Goal: Transaction & Acquisition: Purchase product/service

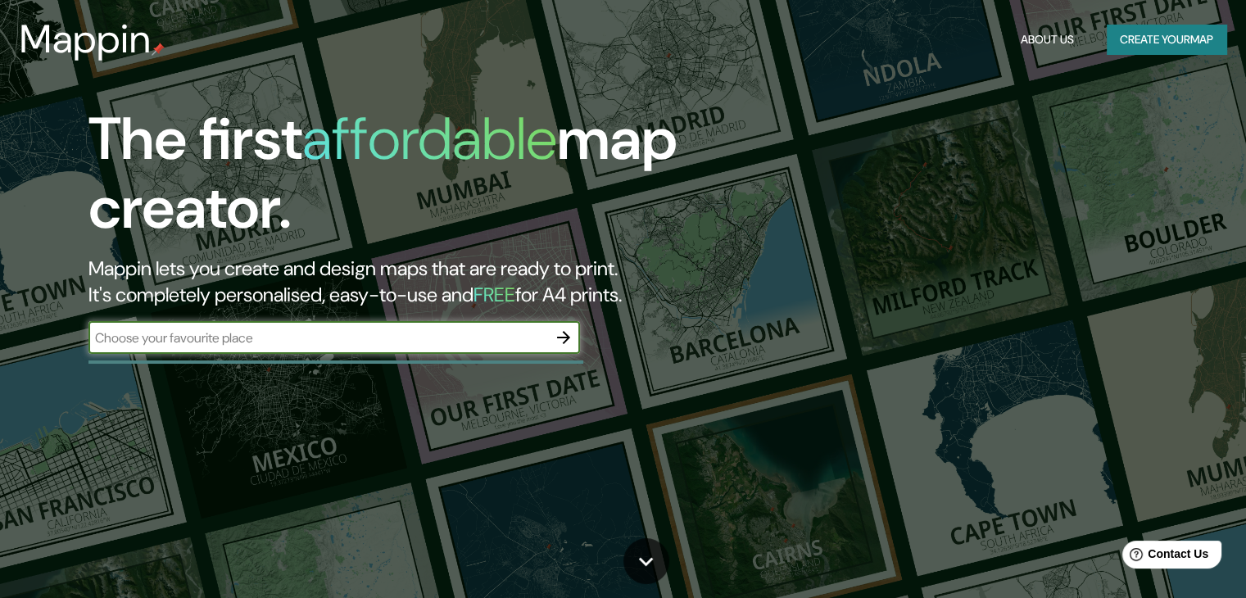
click at [237, 345] on input "text" at bounding box center [317, 337] width 459 height 19
type input "lima"
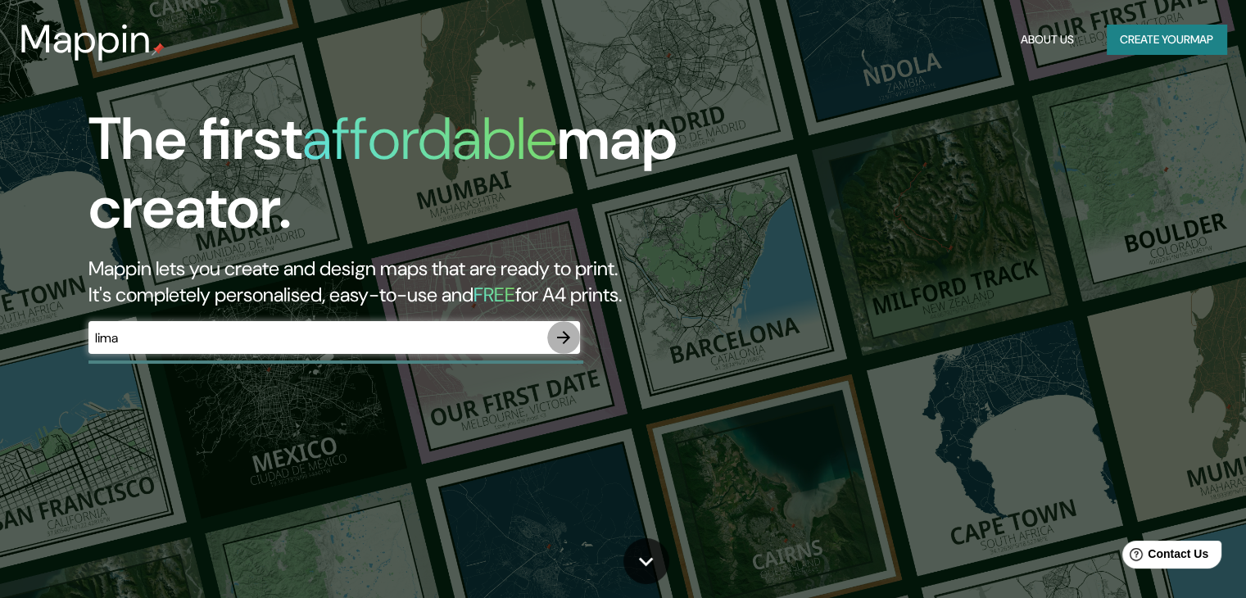
click at [578, 332] on button "button" at bounding box center [563, 337] width 33 height 33
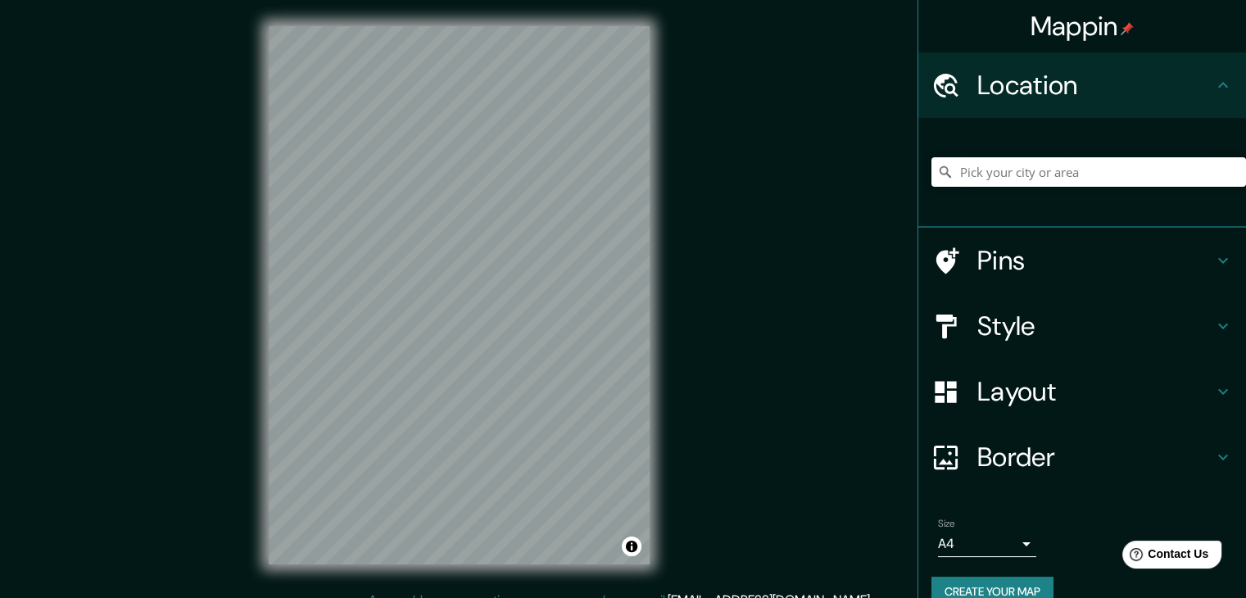
click at [1112, 174] on input "Pick your city or area" at bounding box center [1088, 171] width 315 height 29
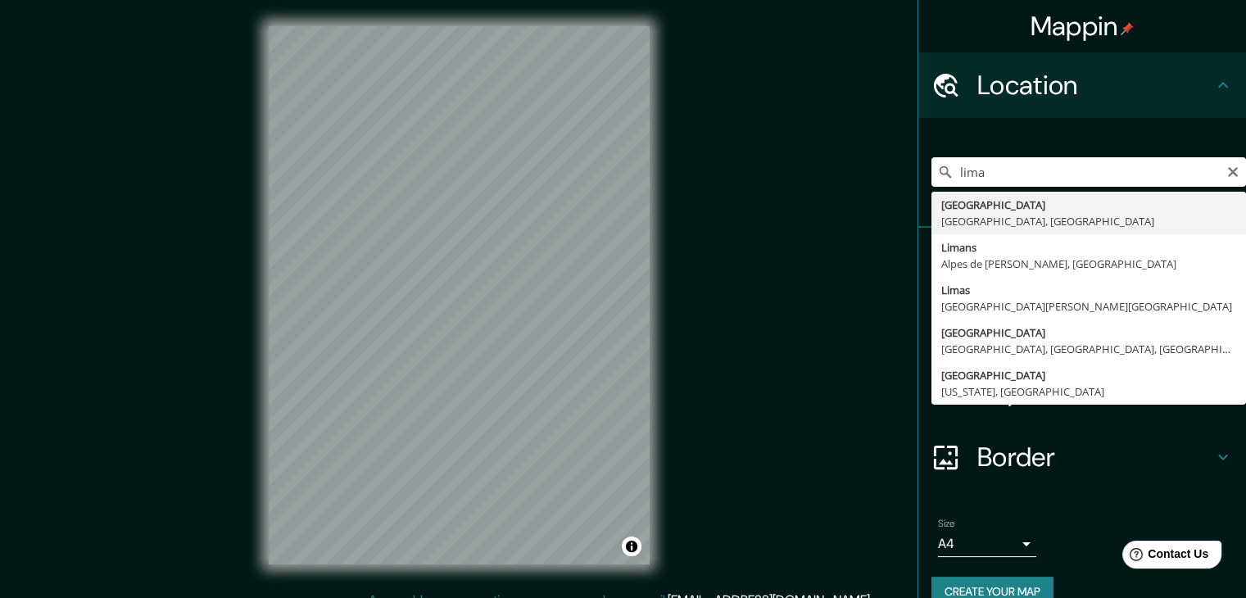
type input "[GEOGRAPHIC_DATA], [GEOGRAPHIC_DATA], [GEOGRAPHIC_DATA]"
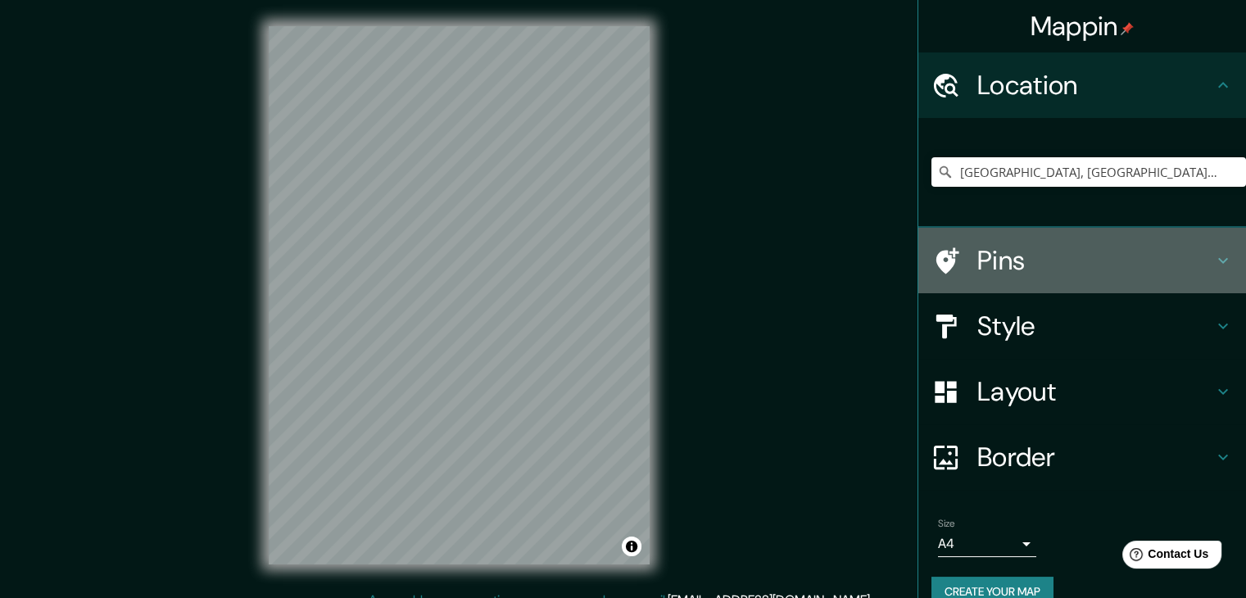
click at [1022, 256] on h4 "Pins" at bounding box center [1095, 260] width 236 height 33
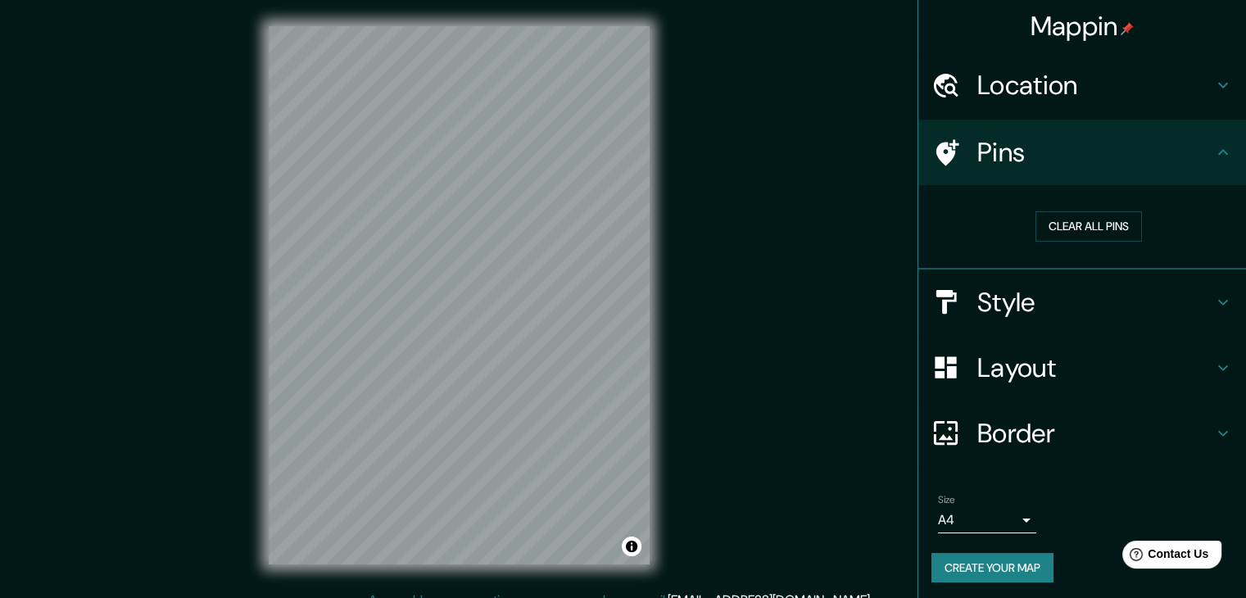
drag, startPoint x: 1078, startPoint y: 223, endPoint x: 1060, endPoint y: 283, distance: 62.5
click at [1060, 283] on ul "Location [GEOGRAPHIC_DATA], [GEOGRAPHIC_DATA], [GEOGRAPHIC_DATA] Pins Clear all…" at bounding box center [1082, 327] width 328 height 550
click at [1024, 151] on h4 "Pins" at bounding box center [1095, 152] width 236 height 33
click at [1064, 220] on button "Clear all pins" at bounding box center [1088, 226] width 106 height 30
click at [1065, 157] on h4 "Pins" at bounding box center [1095, 152] width 236 height 33
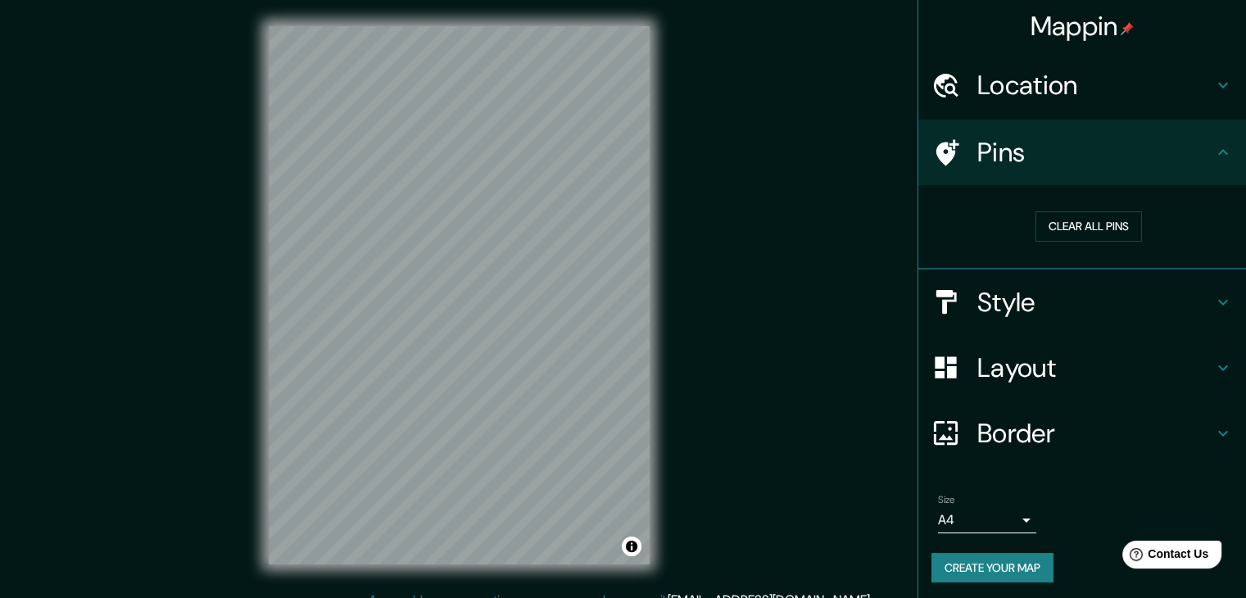
click at [1213, 147] on icon at bounding box center [1223, 153] width 20 height 20
click at [1175, 289] on h4 "Style" at bounding box center [1095, 302] width 236 height 33
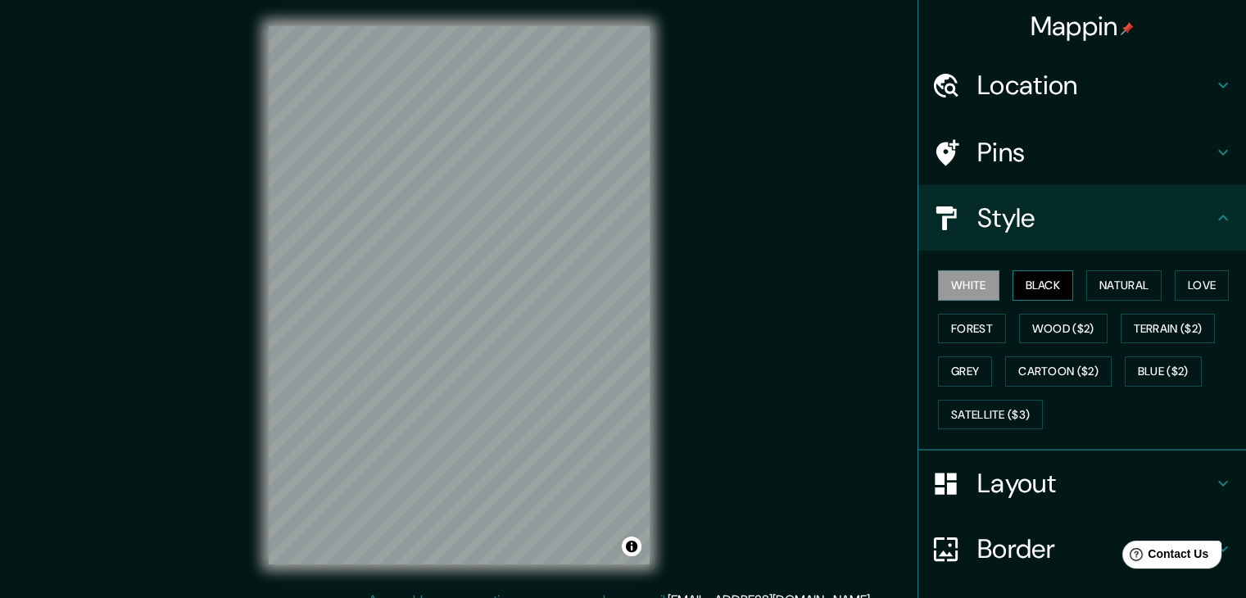
click at [1033, 292] on button "Black" at bounding box center [1042, 285] width 61 height 30
click at [945, 286] on button "White" at bounding box center [968, 285] width 61 height 30
click at [1121, 288] on button "Natural" at bounding box center [1123, 285] width 75 height 30
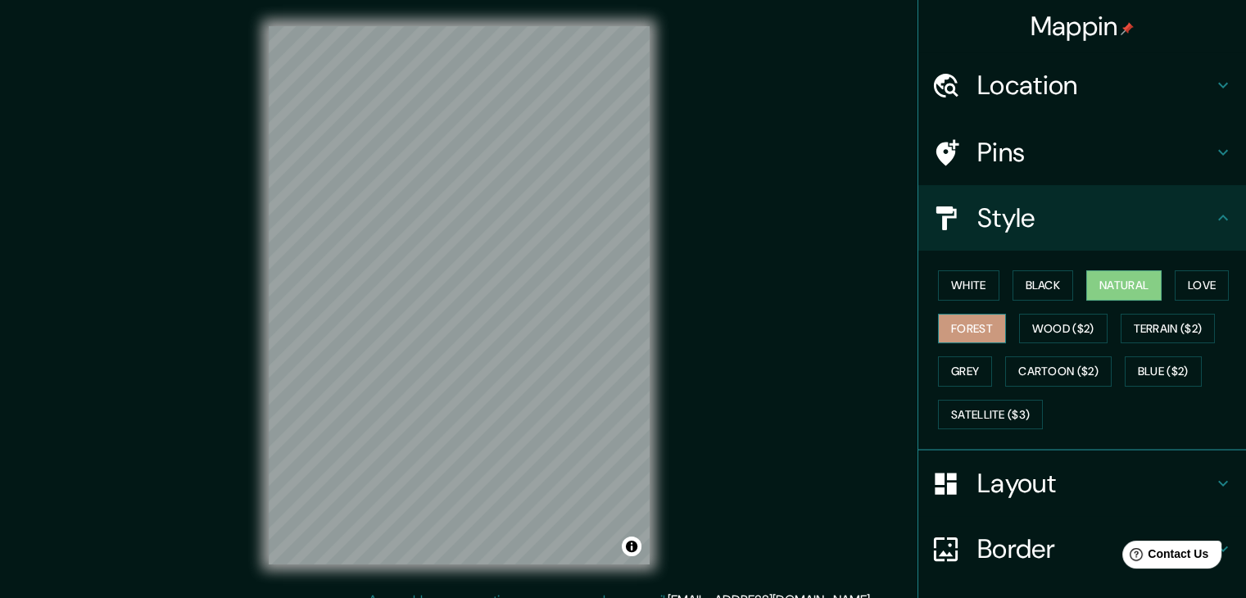
click at [971, 332] on button "Forest" at bounding box center [972, 329] width 68 height 30
click at [1086, 292] on button "Natural" at bounding box center [1123, 285] width 75 height 30
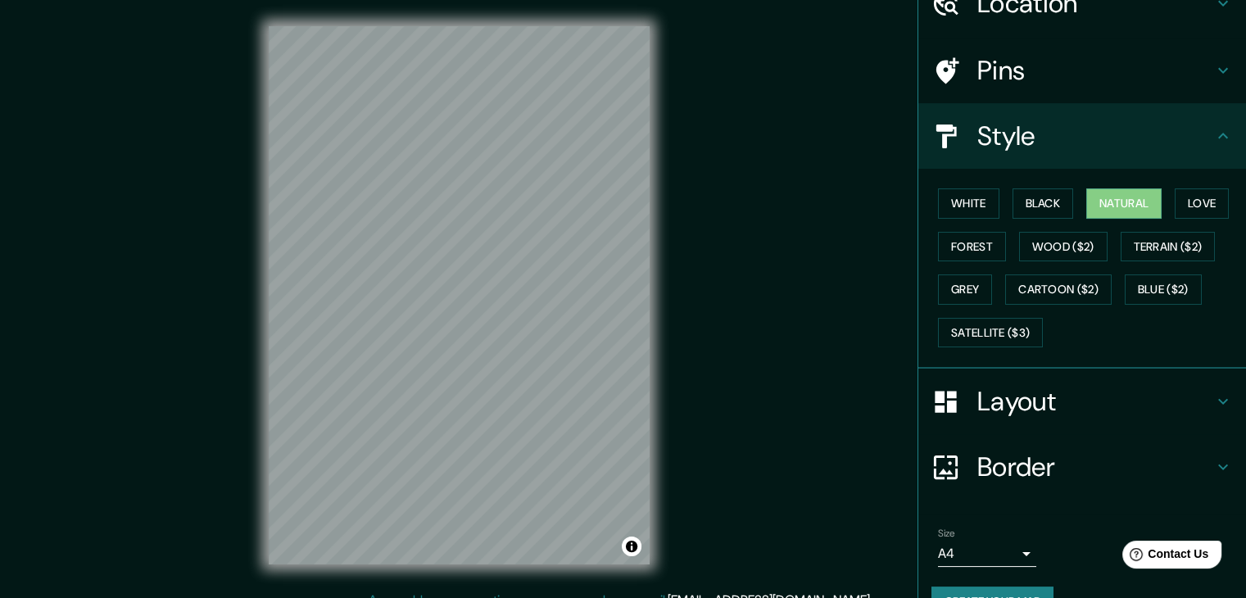
click at [1085, 404] on h4 "Layout" at bounding box center [1095, 401] width 236 height 33
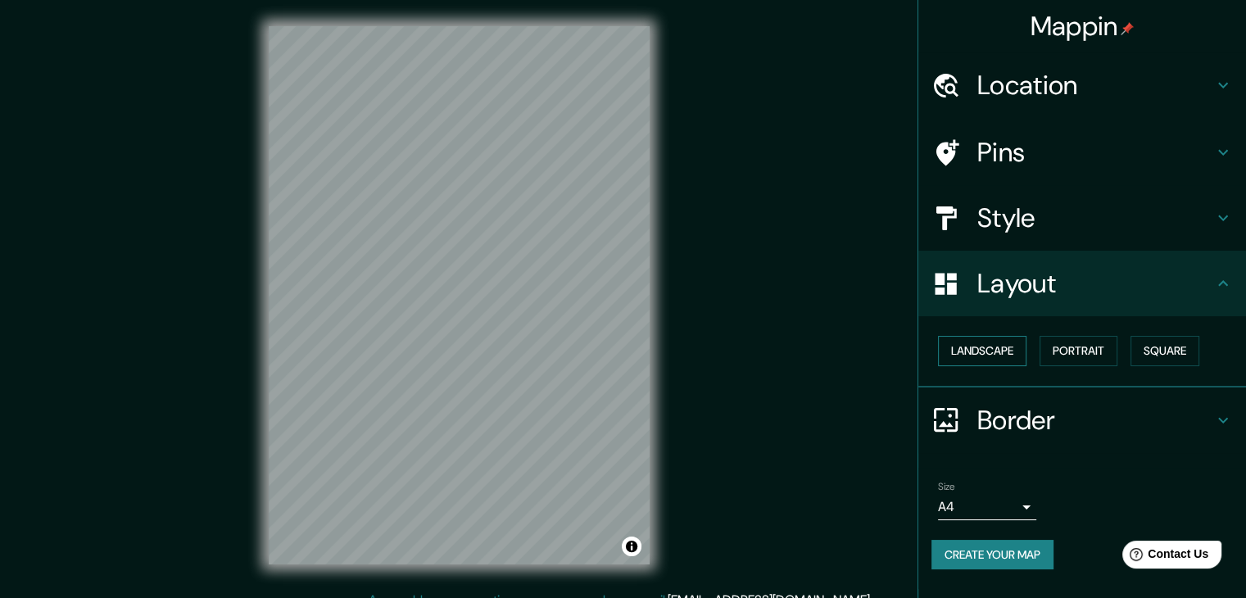
click at [995, 359] on button "Landscape" at bounding box center [982, 351] width 88 height 30
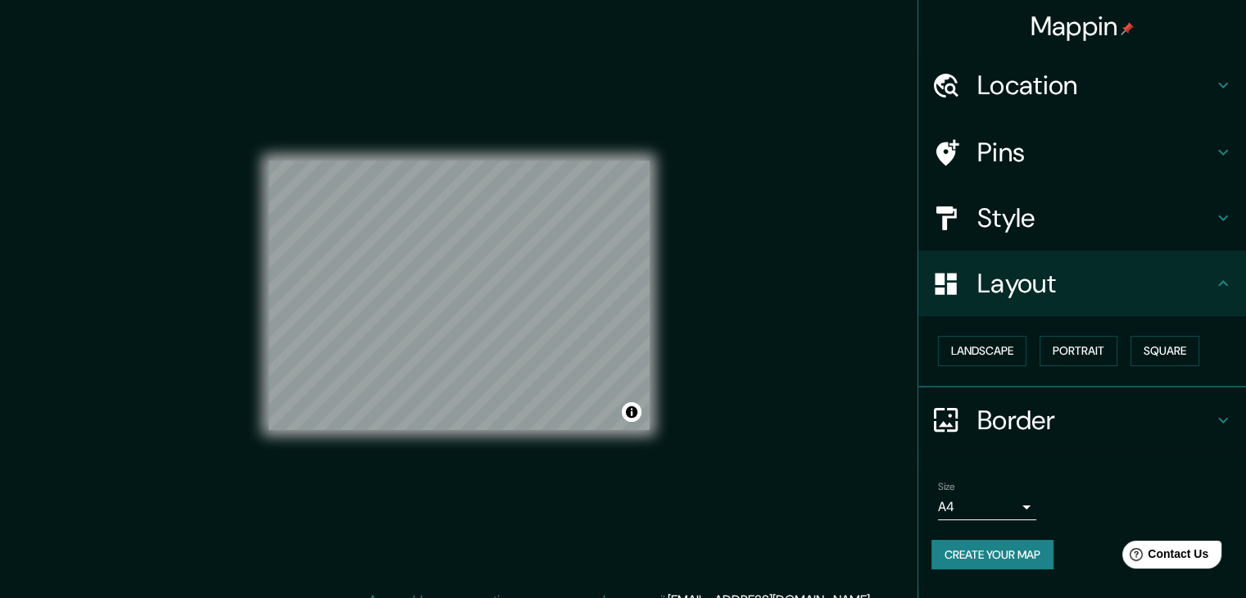
click at [1090, 136] on h4 "Pins" at bounding box center [1095, 152] width 236 height 33
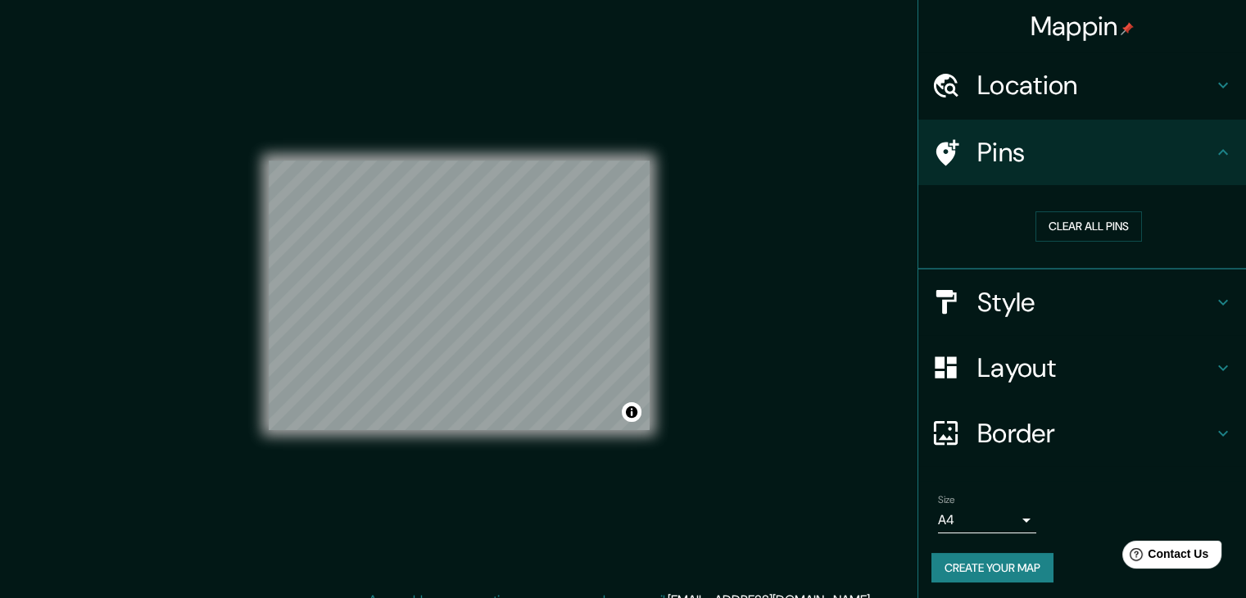
drag, startPoint x: 678, startPoint y: 198, endPoint x: 858, endPoint y: 381, distance: 256.6
click at [858, 381] on div "Mappin Location [GEOGRAPHIC_DATA], [GEOGRAPHIC_DATA], [GEOGRAPHIC_DATA] Pins Cl…" at bounding box center [623, 308] width 1246 height 617
click at [1029, 419] on h4 "Border" at bounding box center [1095, 433] width 236 height 33
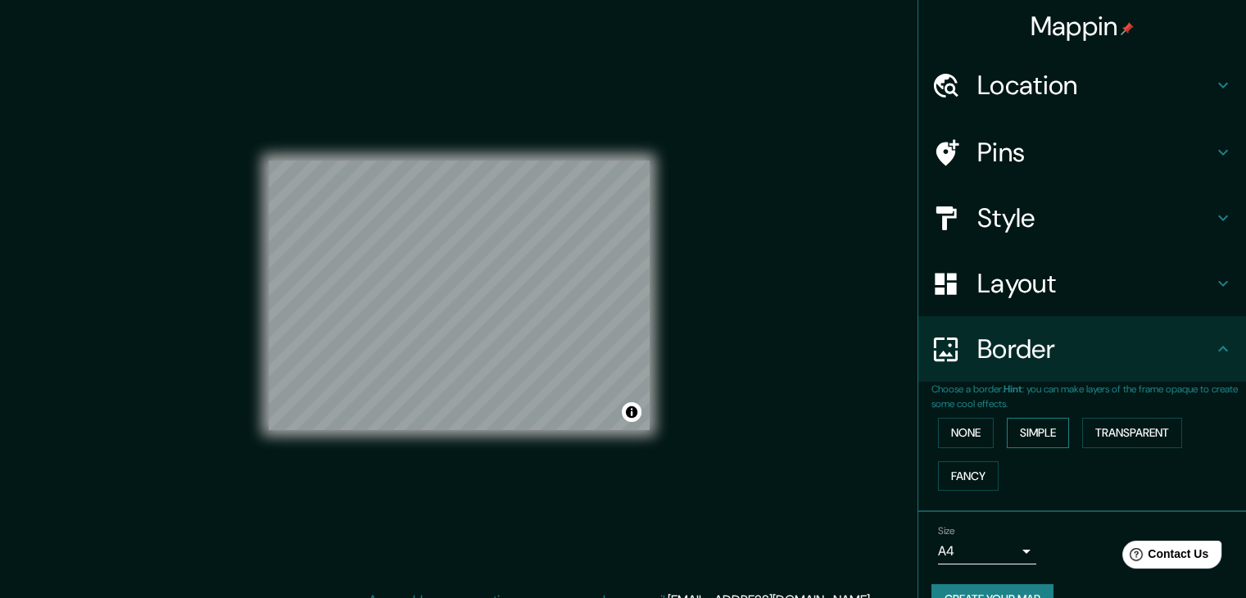
click at [1026, 433] on button "Simple" at bounding box center [1038, 433] width 62 height 30
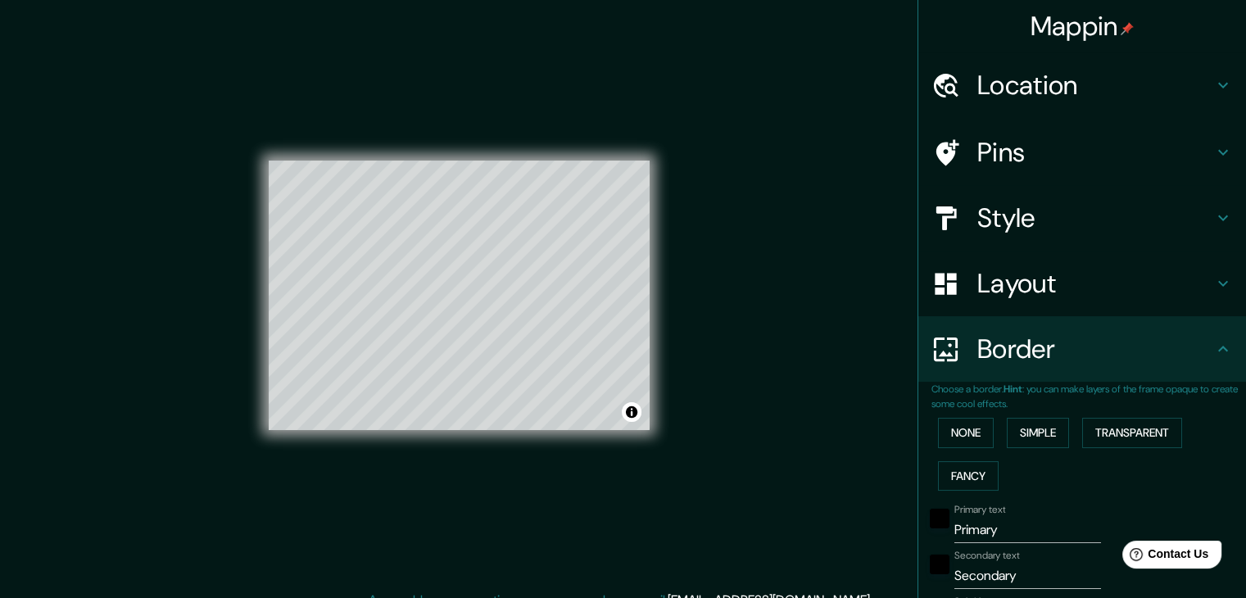
click at [1137, 451] on div "None Simple Transparent Fancy" at bounding box center [1088, 454] width 315 height 86
click at [1134, 442] on button "Transparent" at bounding box center [1132, 433] width 100 height 30
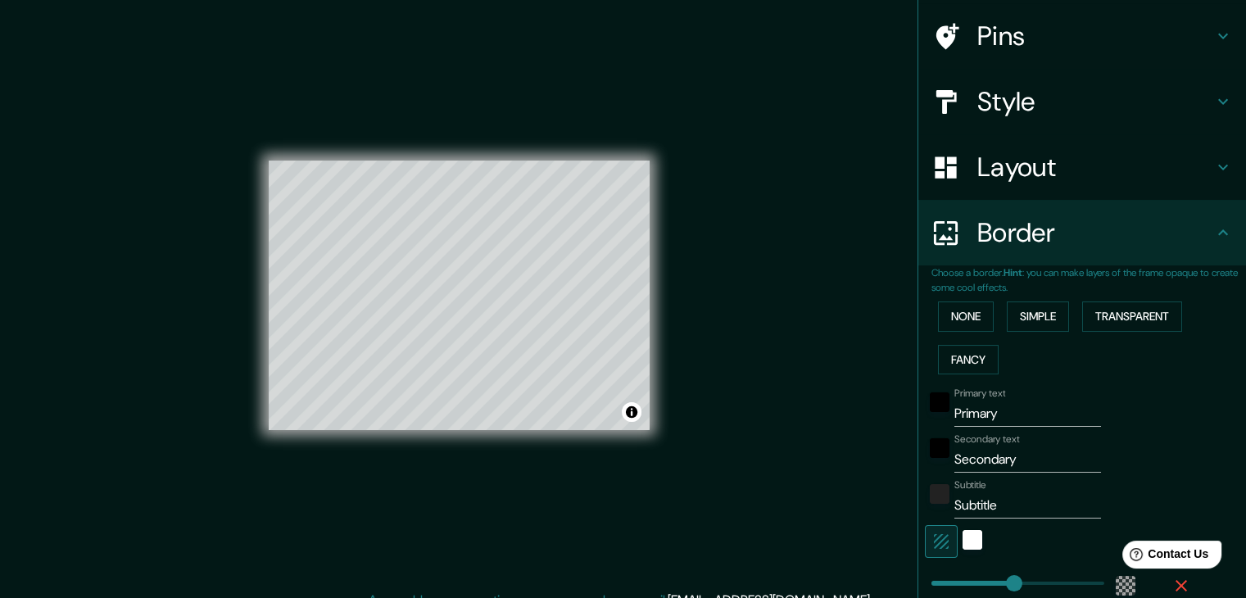
scroll to position [164, 0]
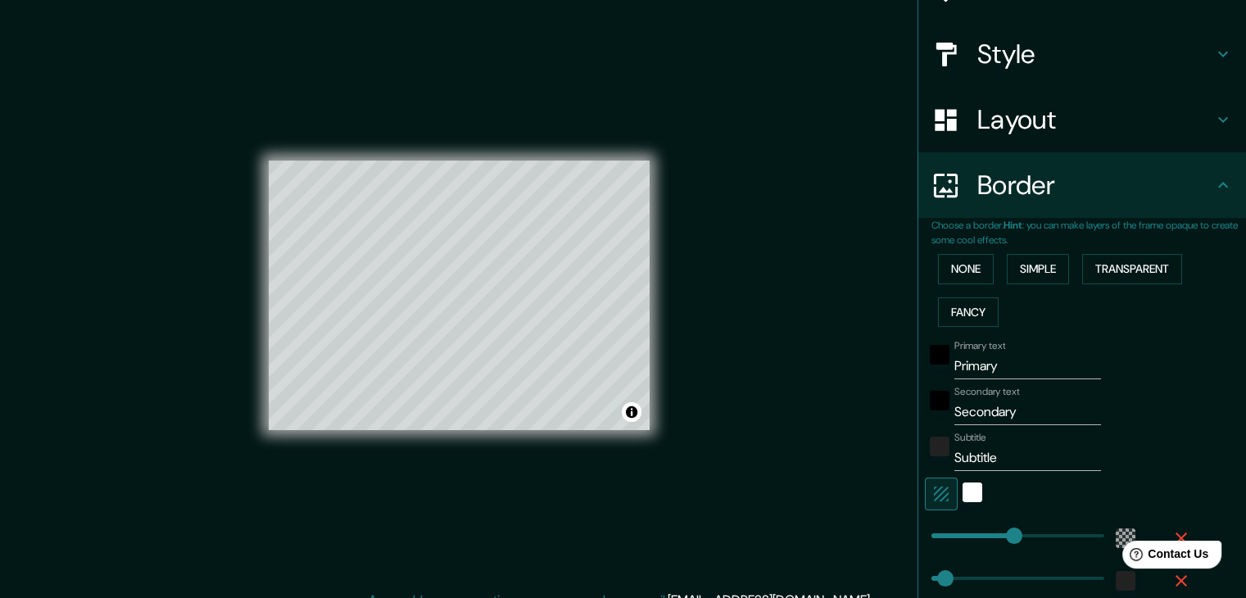
click at [1076, 111] on h4 "Layout" at bounding box center [1095, 119] width 236 height 33
type input "223"
type input "37"
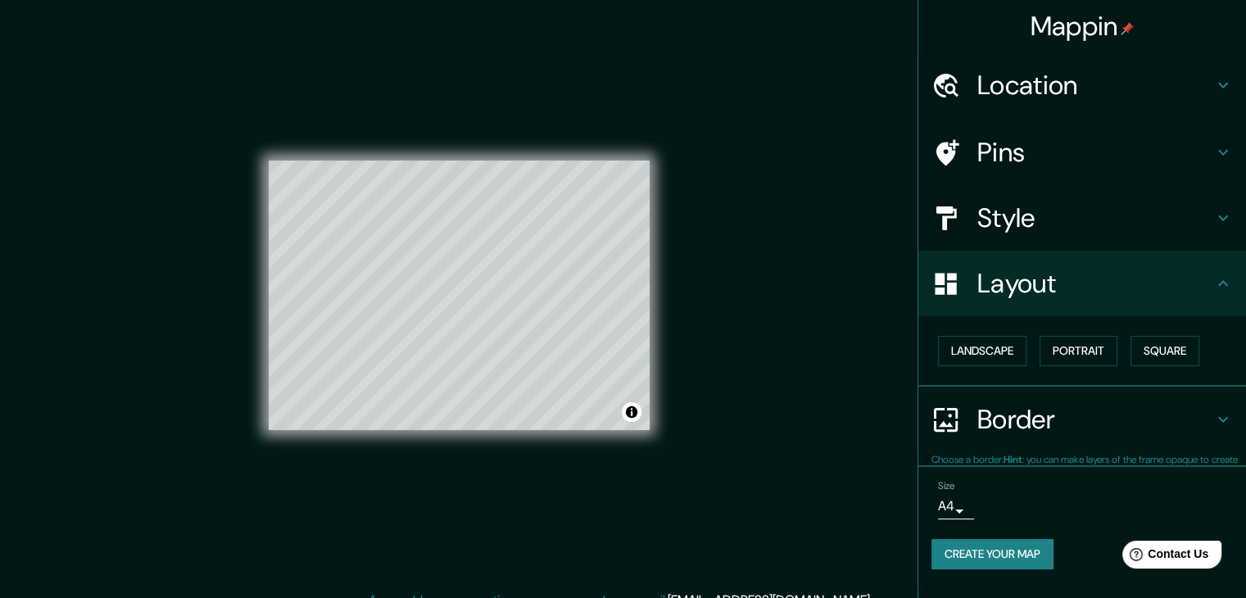
scroll to position [0, 0]
click at [993, 348] on button "Landscape" at bounding box center [982, 351] width 88 height 30
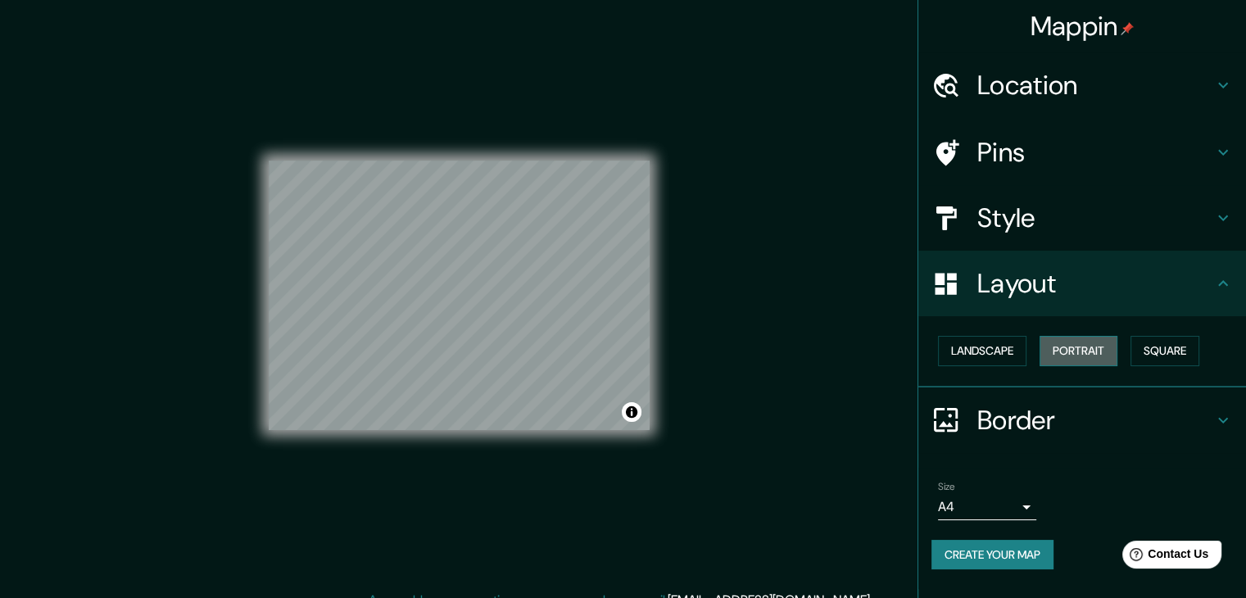
click at [1101, 354] on button "Portrait" at bounding box center [1079, 351] width 78 height 30
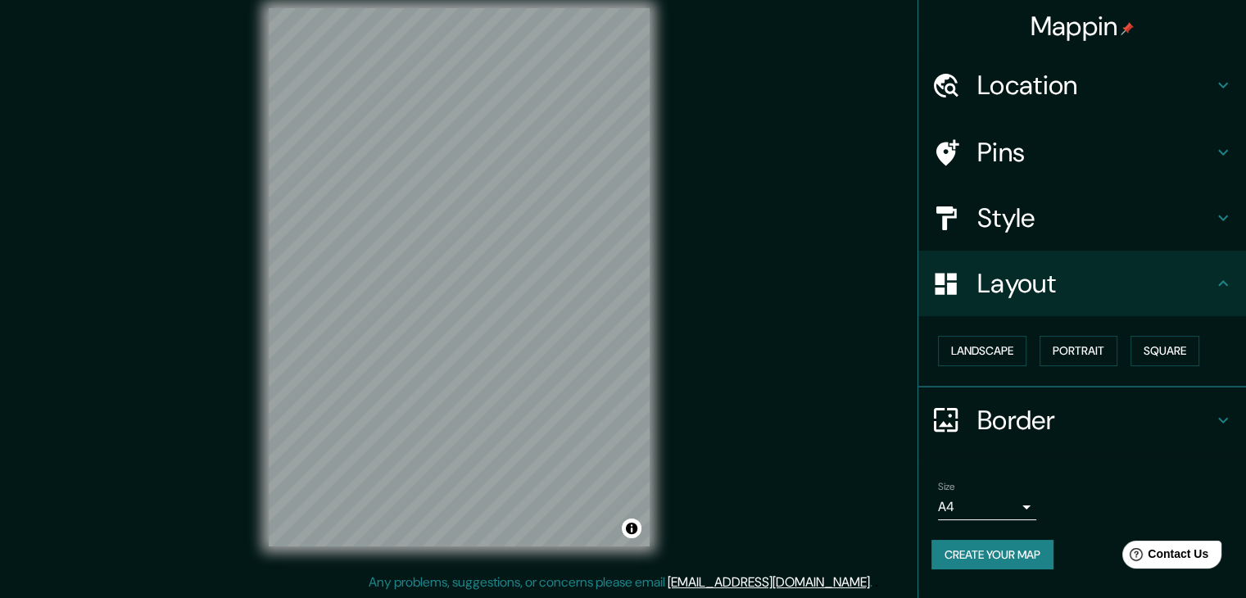
scroll to position [19, 0]
click at [1035, 405] on h4 "Border" at bounding box center [1095, 420] width 236 height 33
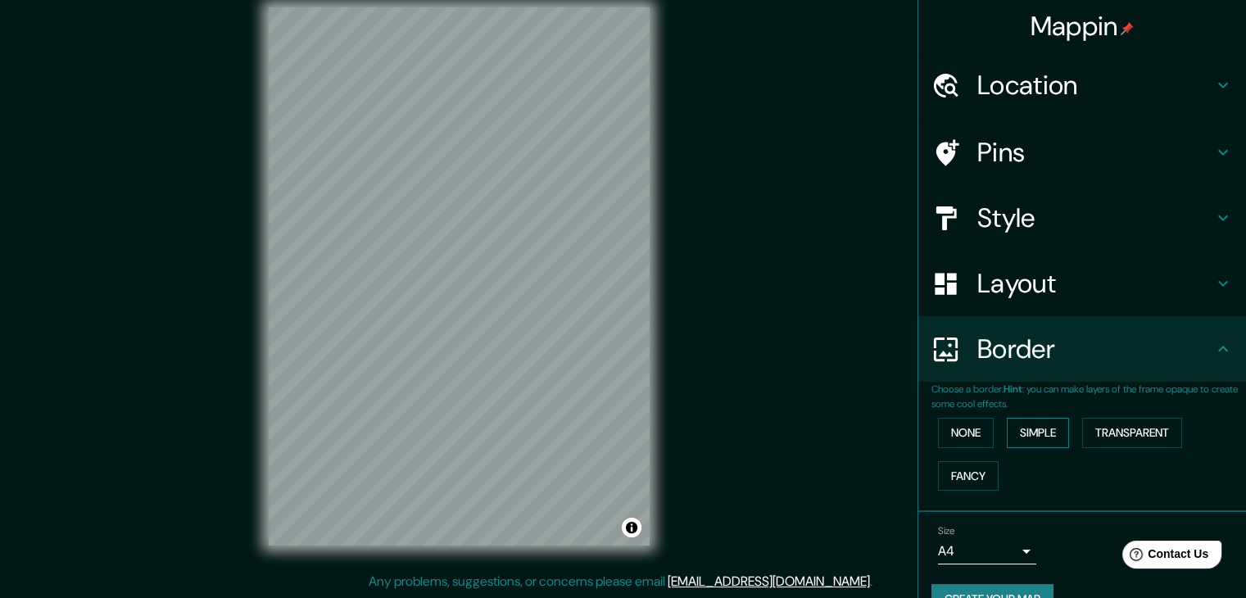
click at [1046, 422] on button "Simple" at bounding box center [1038, 433] width 62 height 30
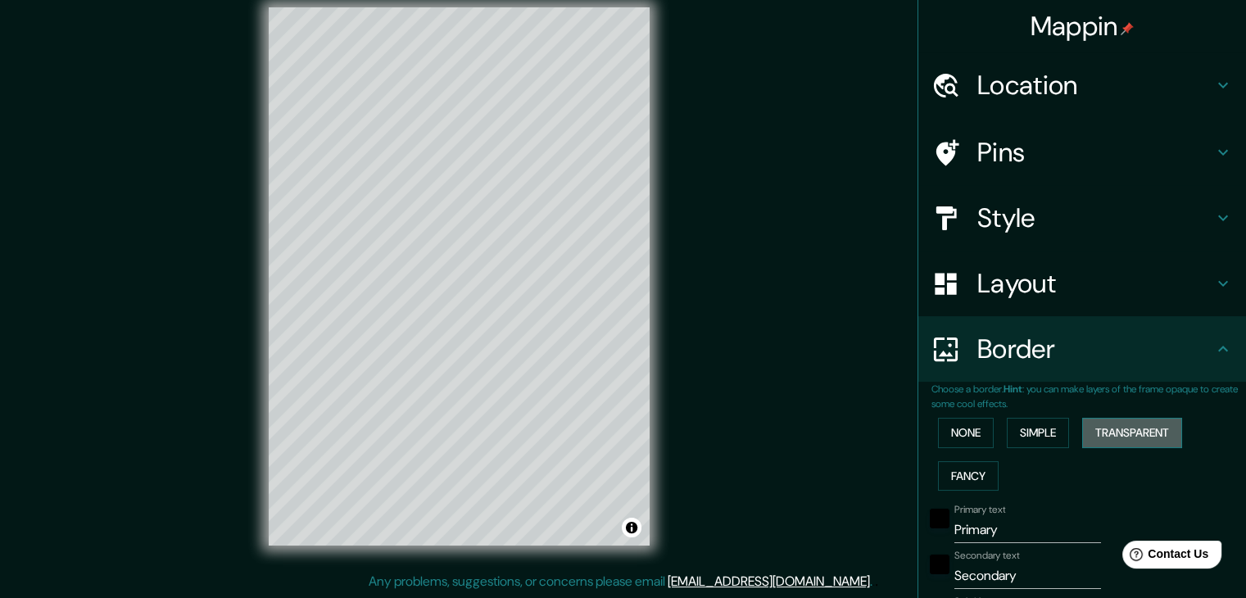
click at [1117, 433] on button "Transparent" at bounding box center [1132, 433] width 100 height 30
click at [954, 429] on button "None" at bounding box center [966, 433] width 56 height 30
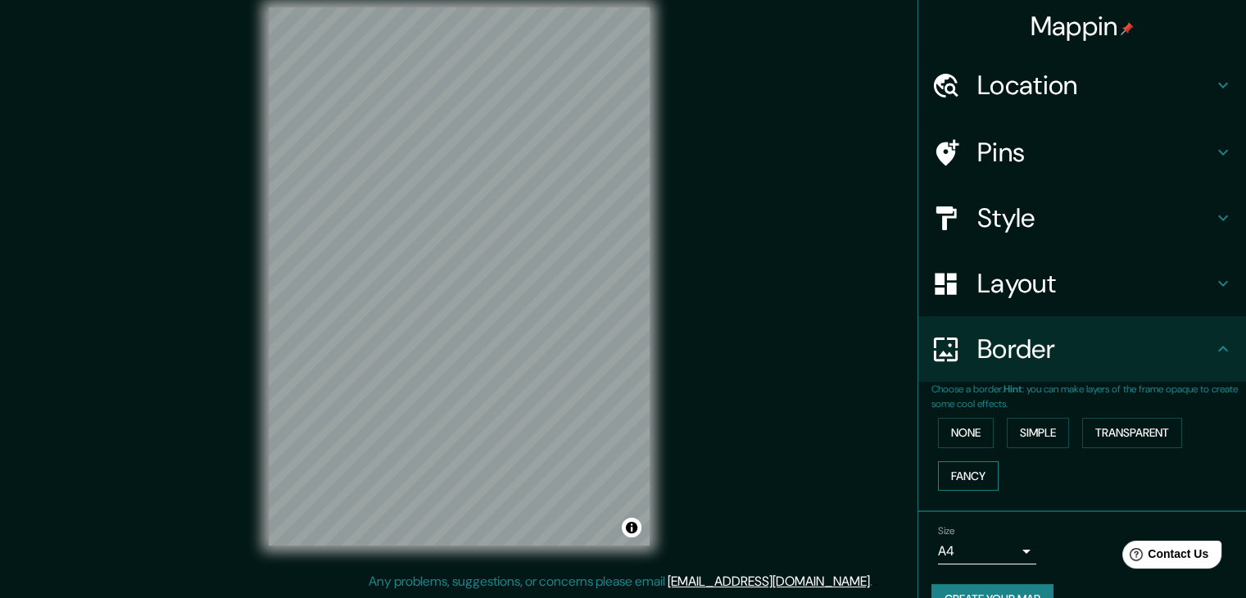
click at [957, 479] on button "Fancy" at bounding box center [968, 476] width 61 height 30
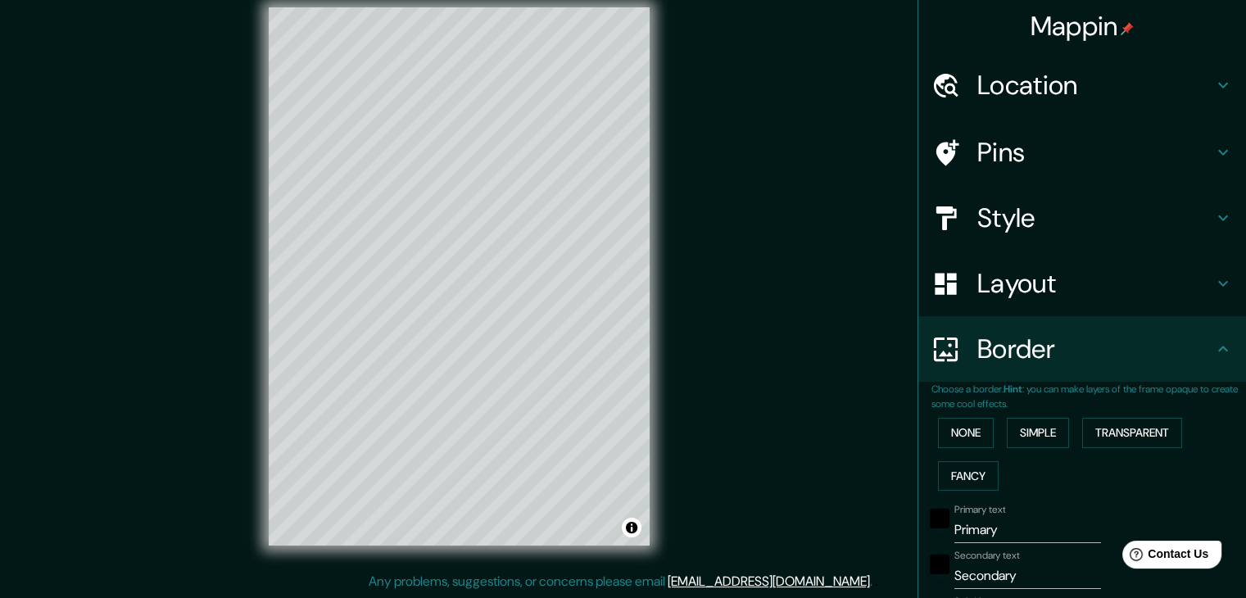
click at [1051, 292] on h4 "Layout" at bounding box center [1095, 283] width 236 height 33
type input "37"
type input "19"
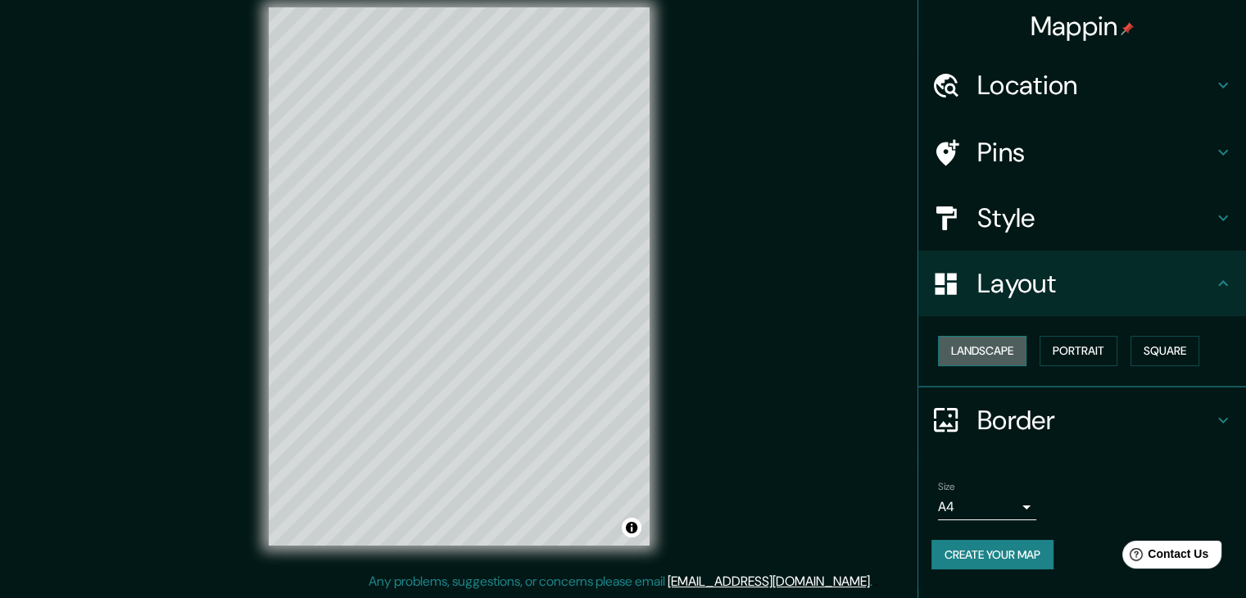
click at [1017, 351] on button "Landscape" at bounding box center [982, 351] width 88 height 30
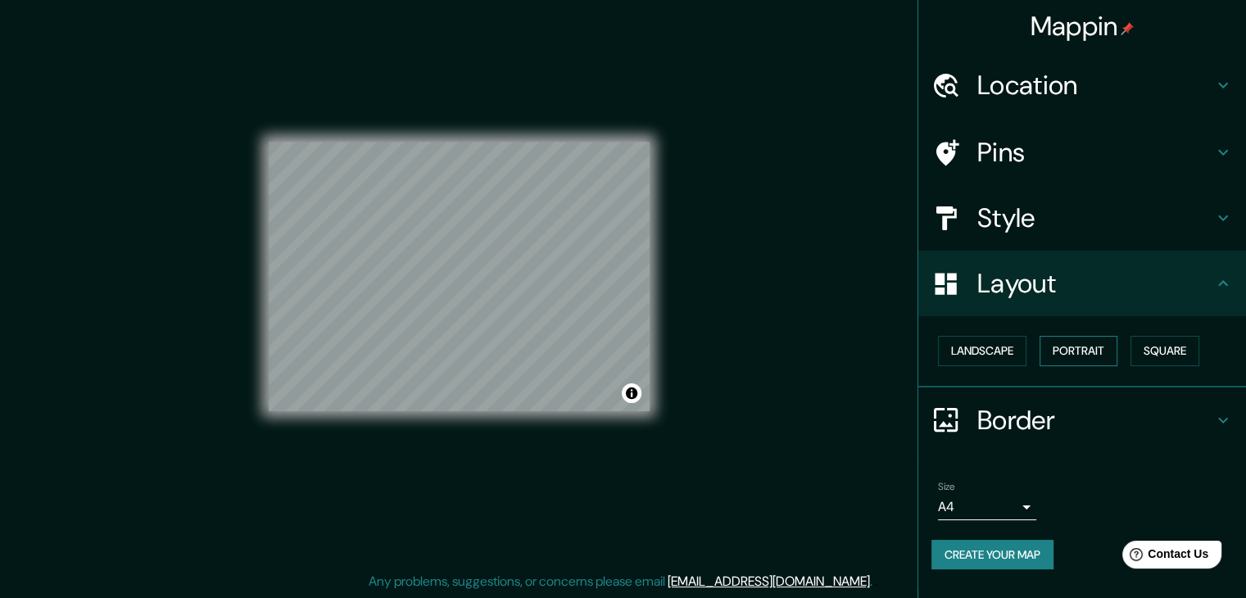
click at [1086, 352] on button "Portrait" at bounding box center [1079, 351] width 78 height 30
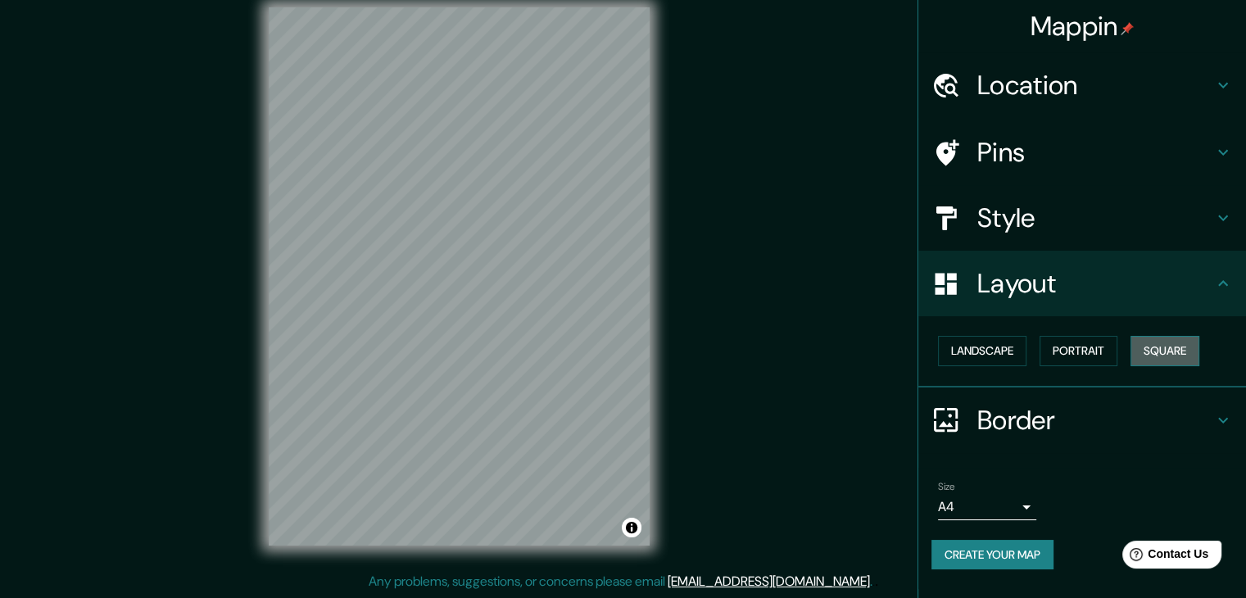
click at [1170, 347] on button "Square" at bounding box center [1164, 351] width 69 height 30
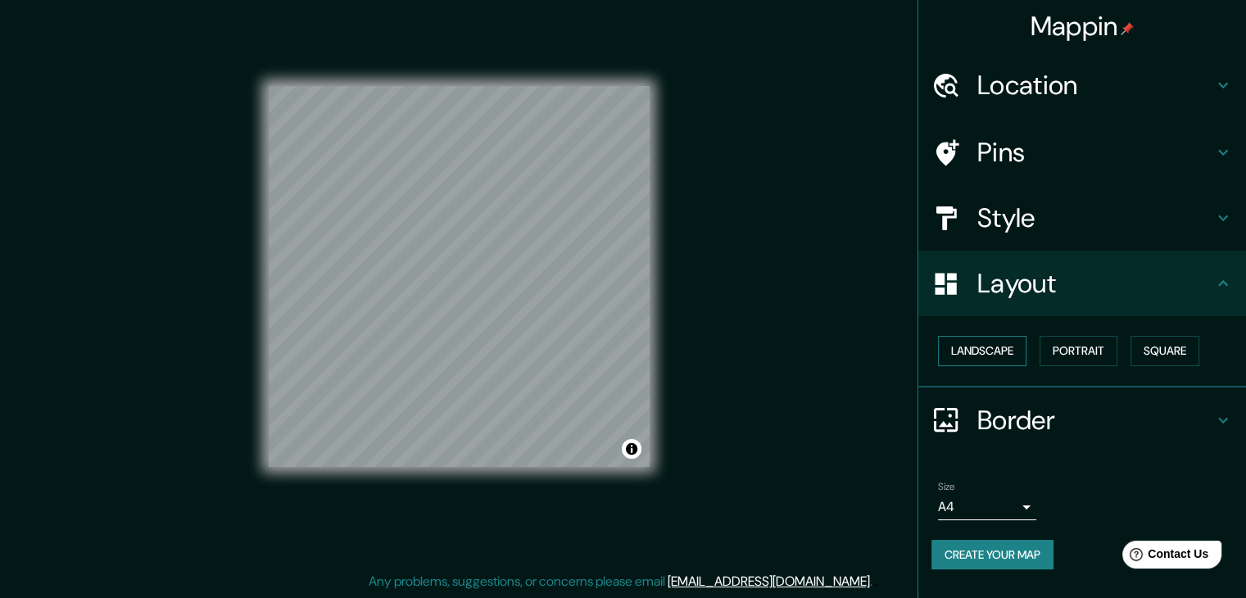
click at [999, 348] on button "Landscape" at bounding box center [982, 351] width 88 height 30
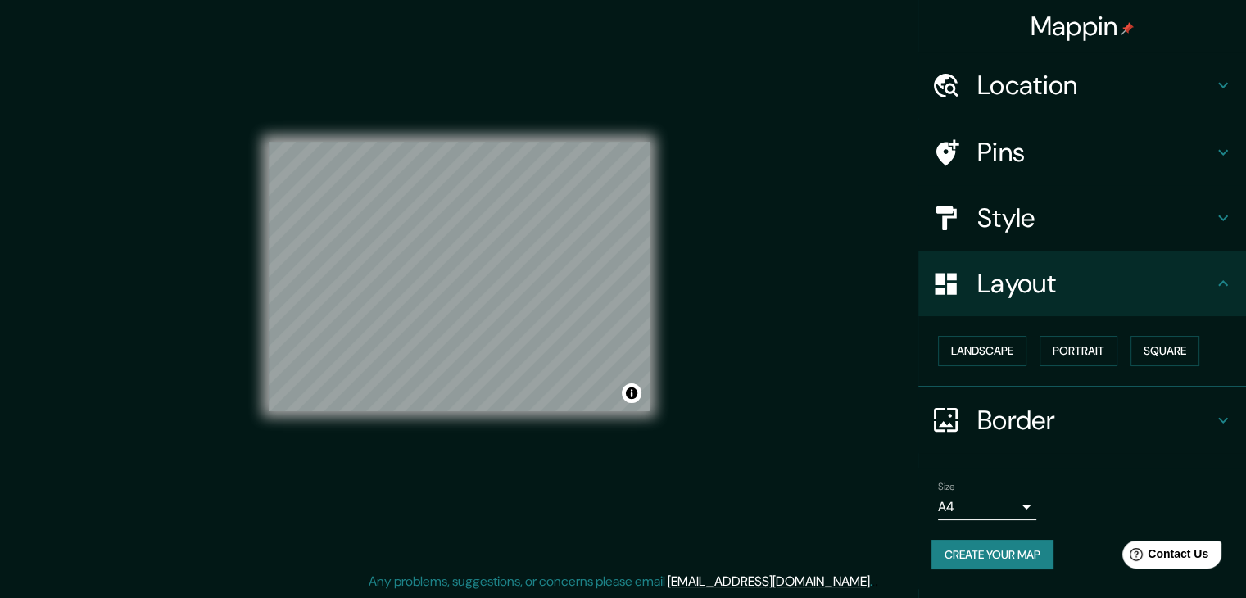
click at [1019, 424] on h4 "Border" at bounding box center [1095, 420] width 236 height 33
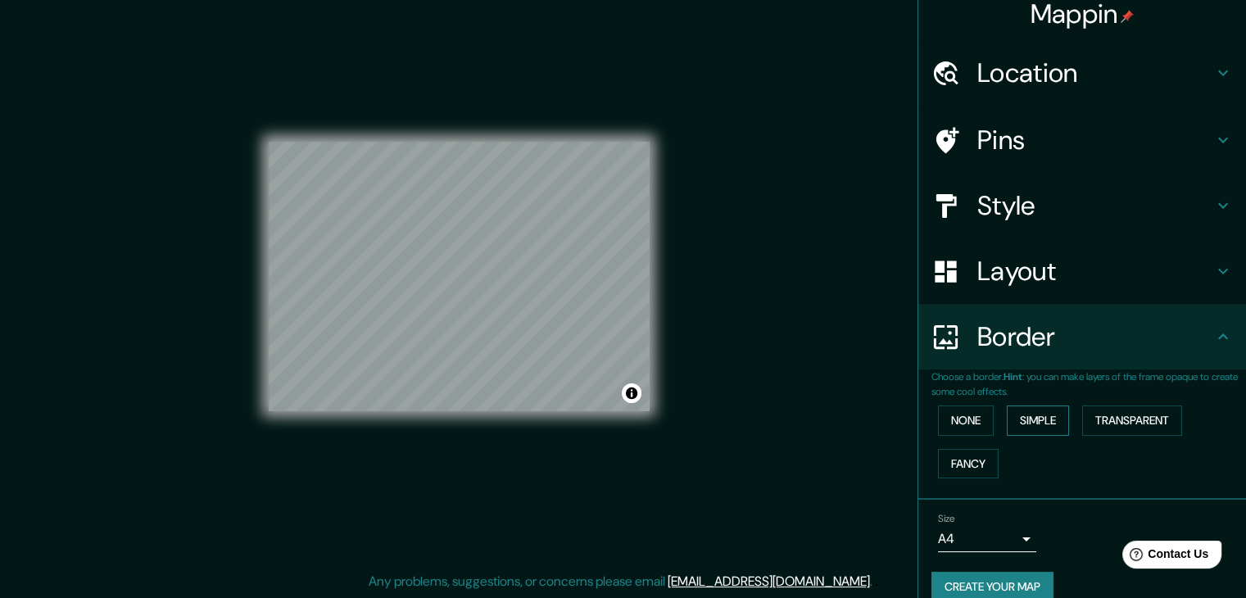
scroll to position [34, 0]
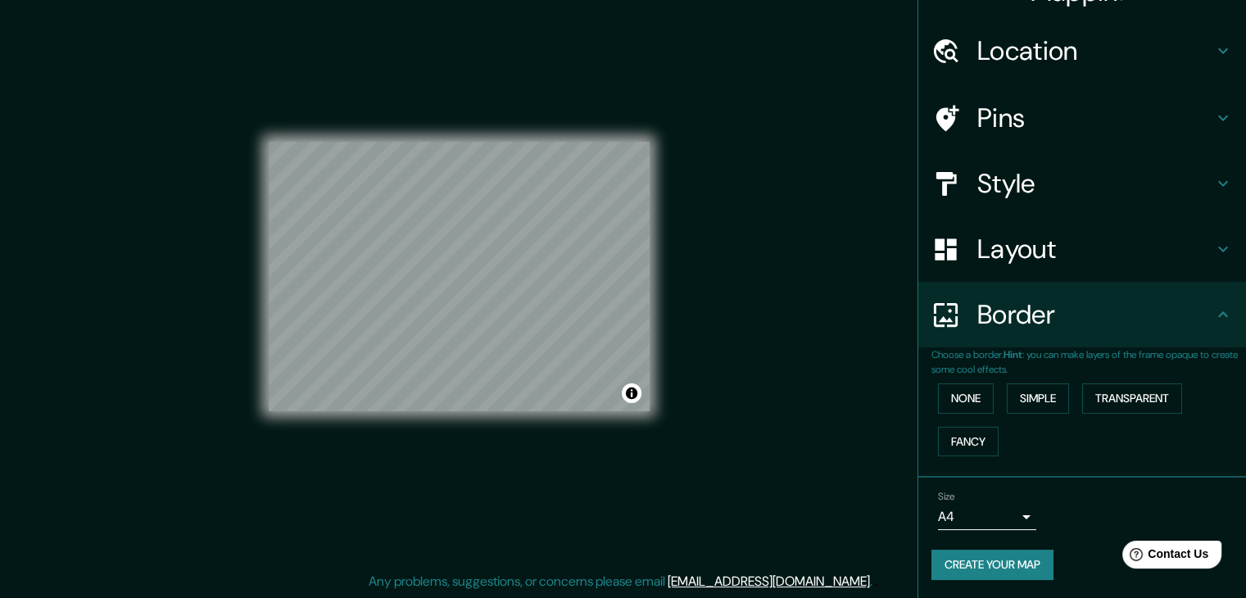
click at [962, 381] on div "None Simple Transparent Fancy" at bounding box center [1088, 420] width 315 height 86
click at [963, 392] on button "None" at bounding box center [966, 398] width 56 height 30
click at [1004, 501] on div "Size A4 single" at bounding box center [987, 510] width 98 height 39
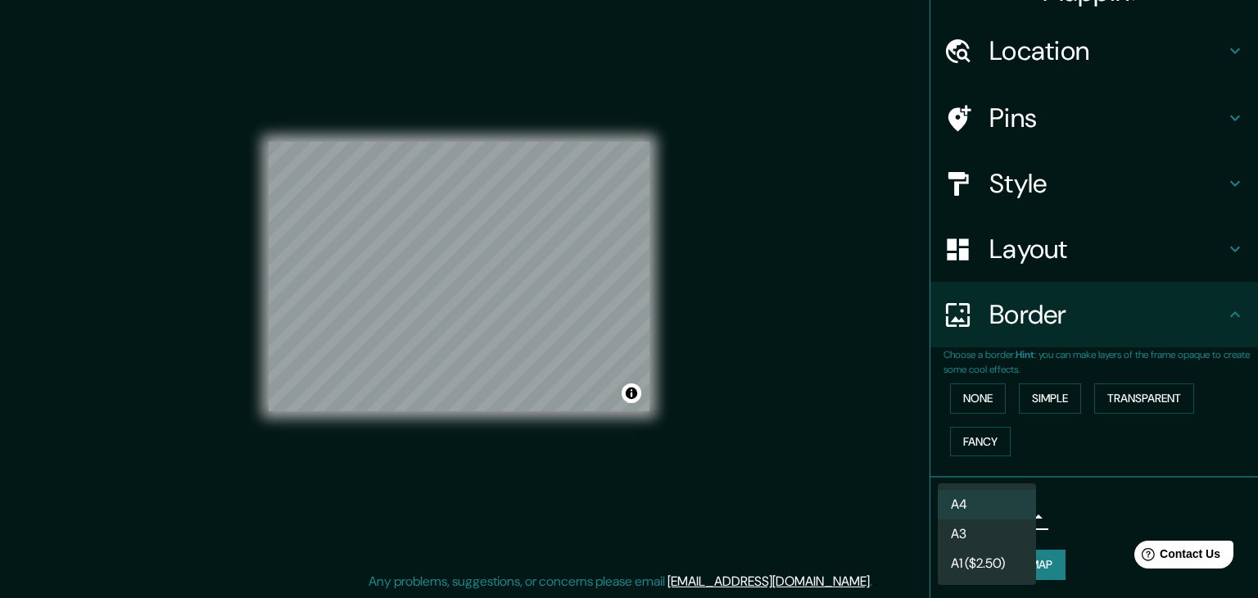
click at [1005, 509] on body "Mappin Location [GEOGRAPHIC_DATA], [GEOGRAPHIC_DATA], [GEOGRAPHIC_DATA] Pins St…" at bounding box center [629, 280] width 1258 height 598
click at [1010, 537] on li "A3" at bounding box center [987, 533] width 98 height 29
click at [998, 513] on body "Mappin Location [GEOGRAPHIC_DATA], [GEOGRAPHIC_DATA], [GEOGRAPHIC_DATA] Pins St…" at bounding box center [629, 280] width 1258 height 598
click at [985, 507] on li "A4" at bounding box center [987, 504] width 98 height 29
type input "single"
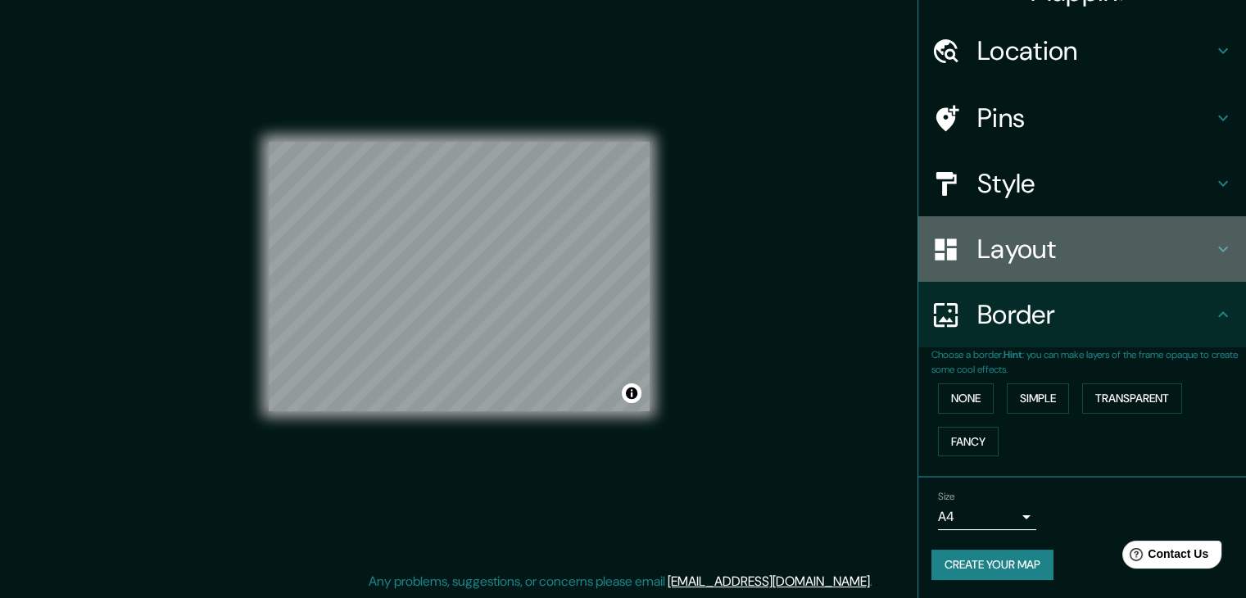
click at [1014, 242] on h4 "Layout" at bounding box center [1095, 249] width 236 height 33
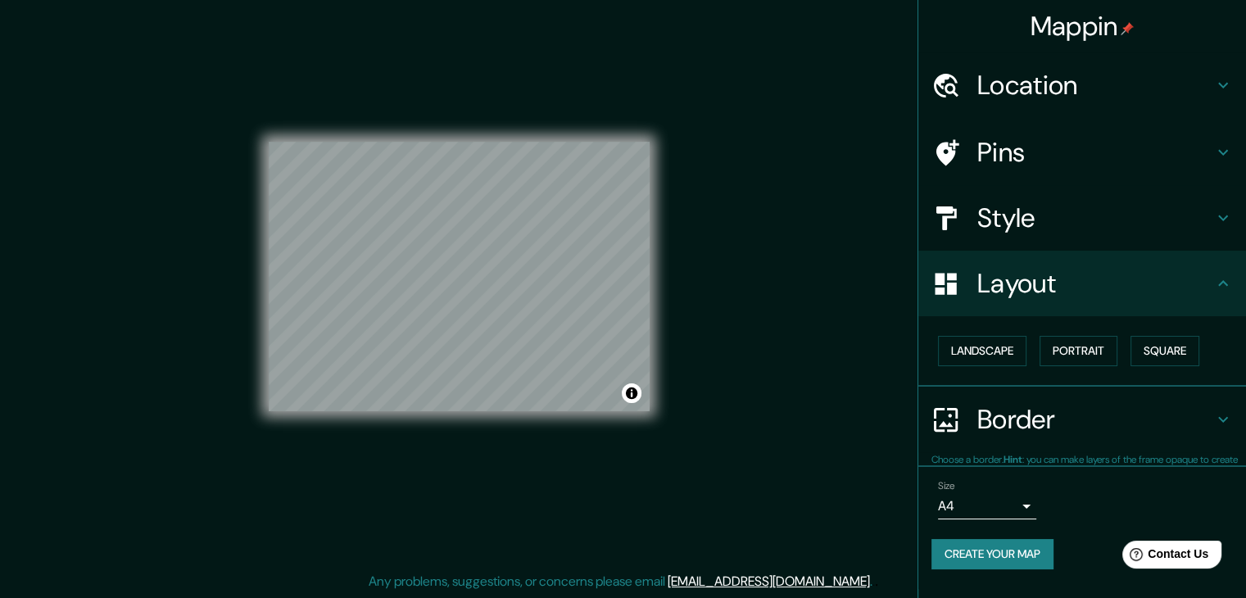
scroll to position [0, 0]
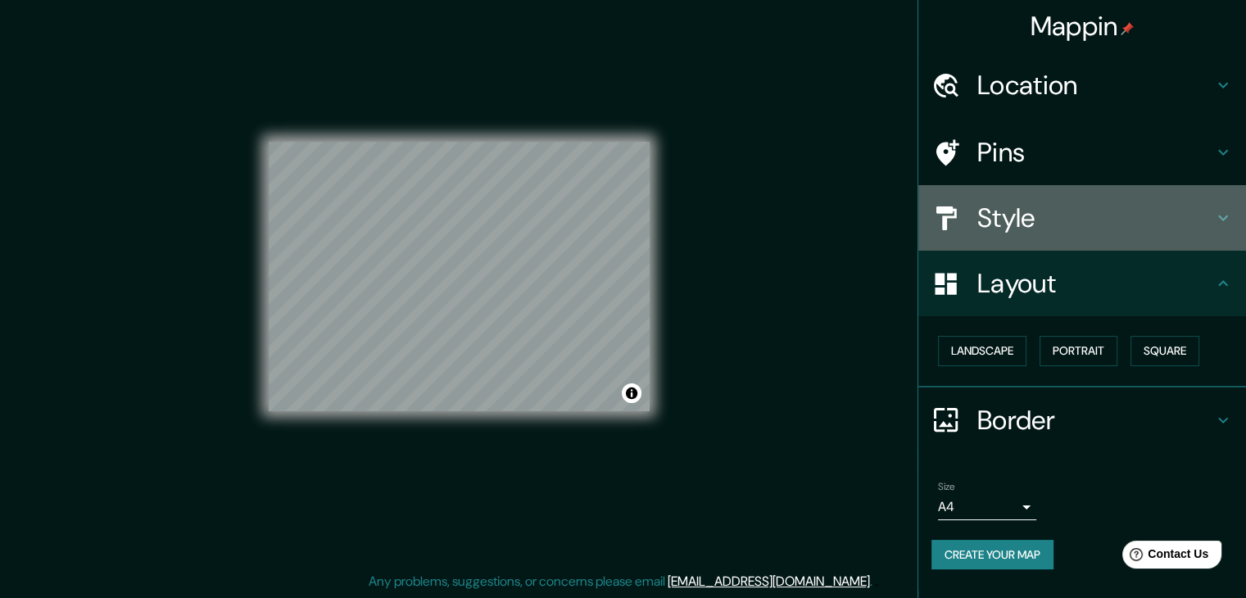
click at [1038, 206] on h4 "Style" at bounding box center [1095, 218] width 236 height 33
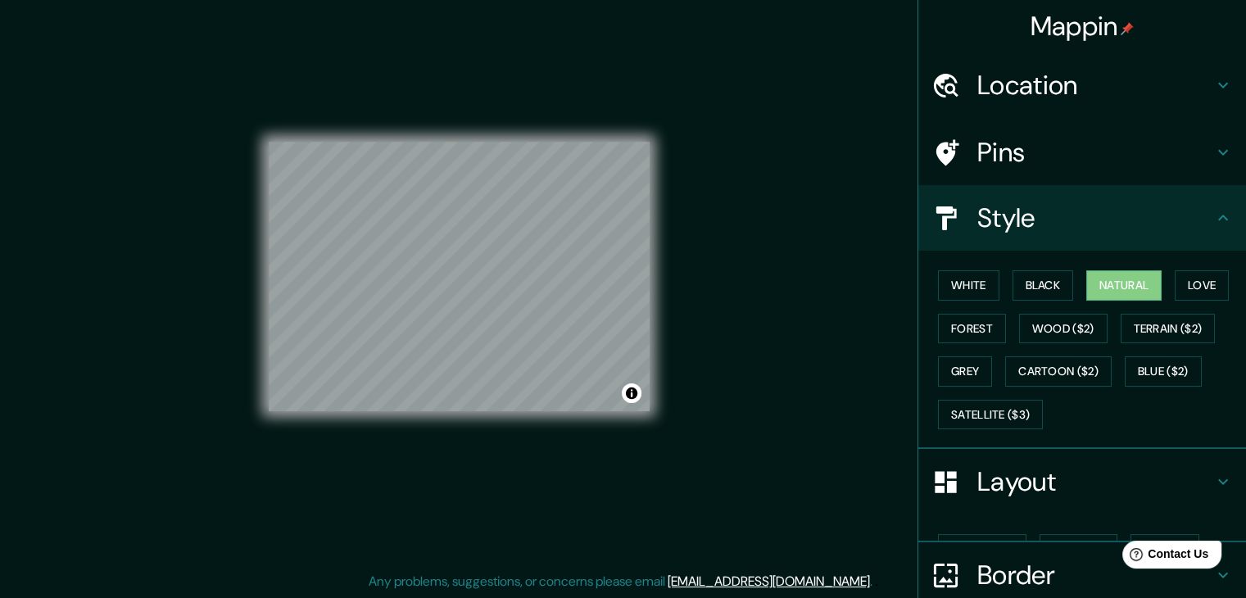
click at [1038, 146] on h4 "Pins" at bounding box center [1095, 152] width 236 height 33
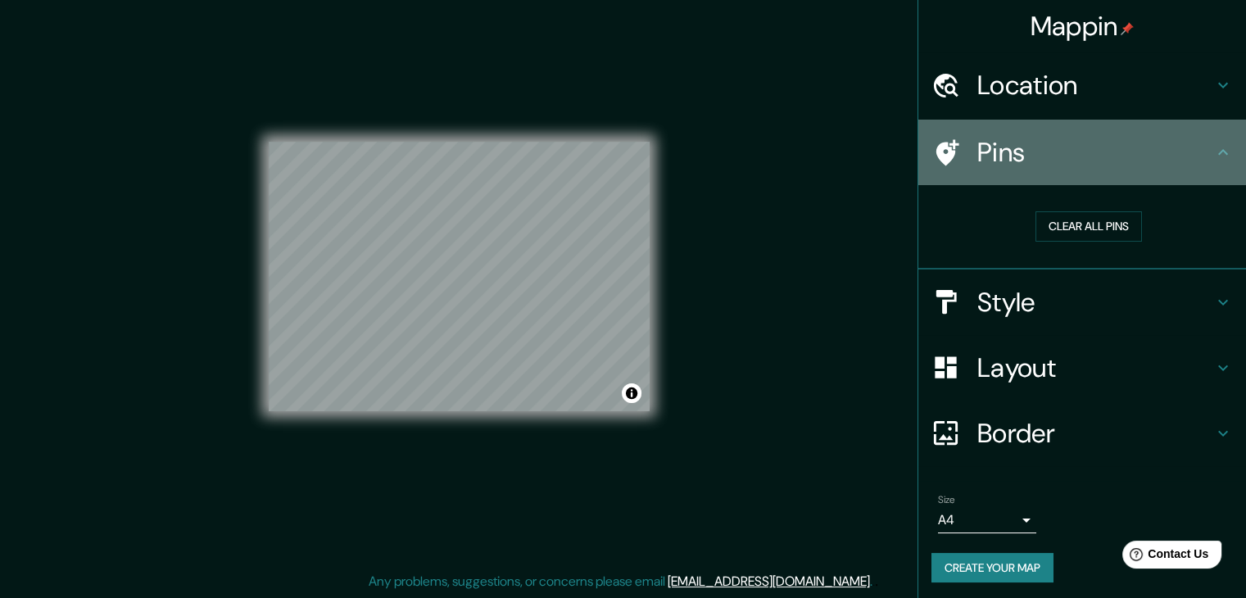
click at [1213, 148] on icon at bounding box center [1223, 153] width 20 height 20
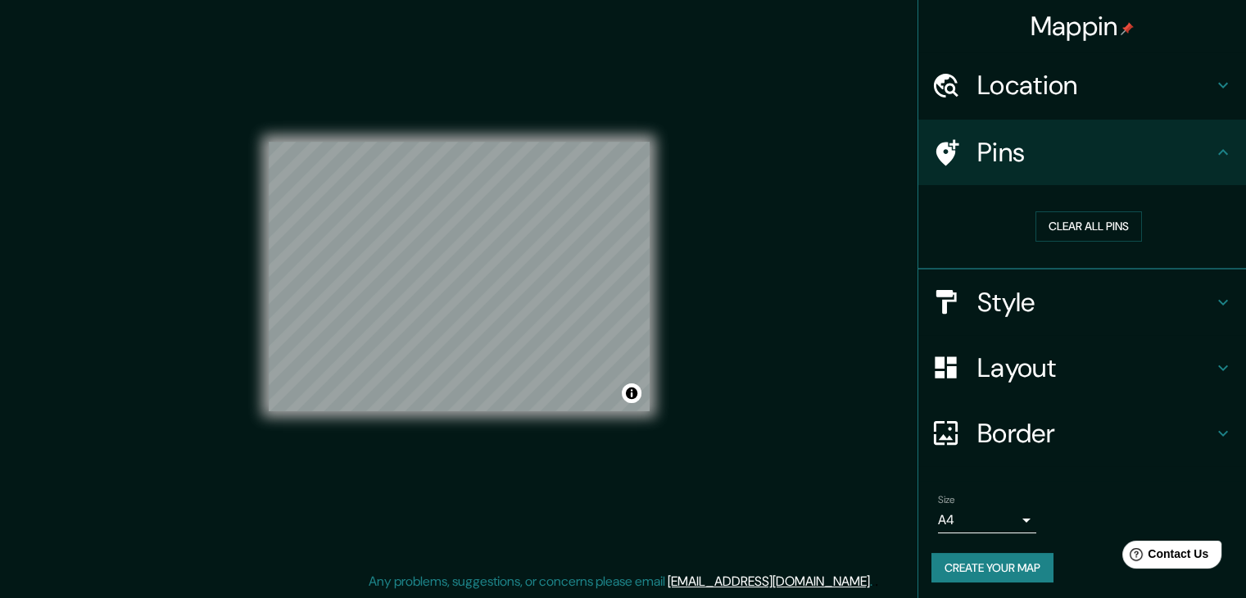
click at [1153, 230] on div "Clear all pins" at bounding box center [1088, 226] width 288 height 30
click at [1056, 142] on h4 "Pins" at bounding box center [1095, 152] width 236 height 33
click at [1020, 104] on div "Location" at bounding box center [1082, 85] width 328 height 66
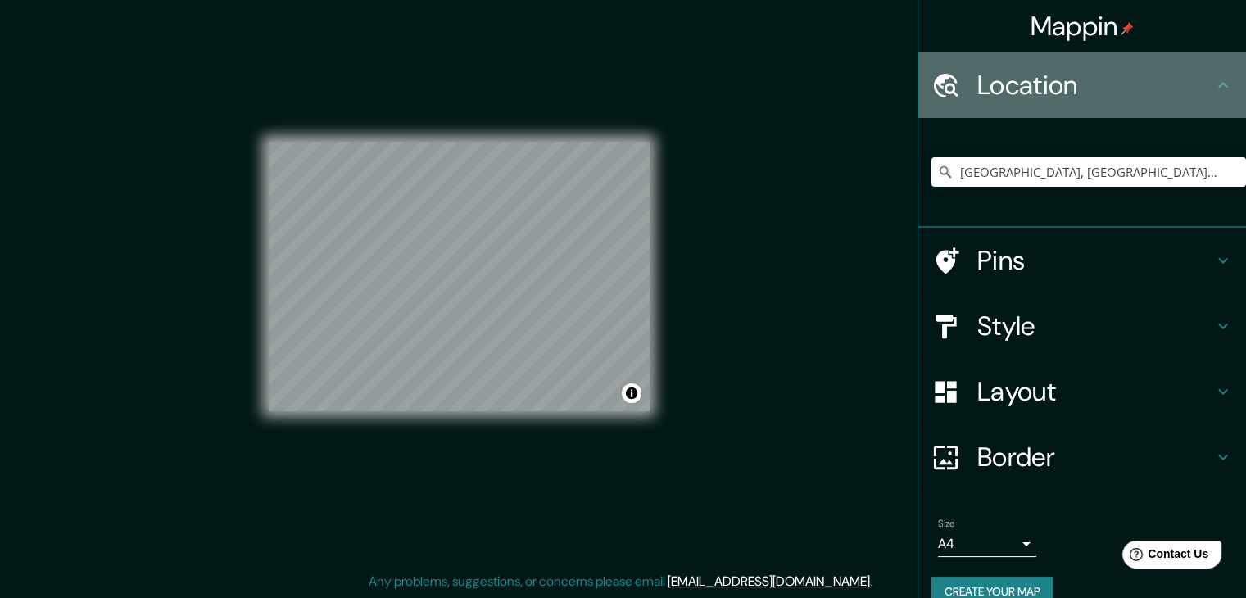
click at [1027, 89] on h4 "Location" at bounding box center [1095, 85] width 236 height 33
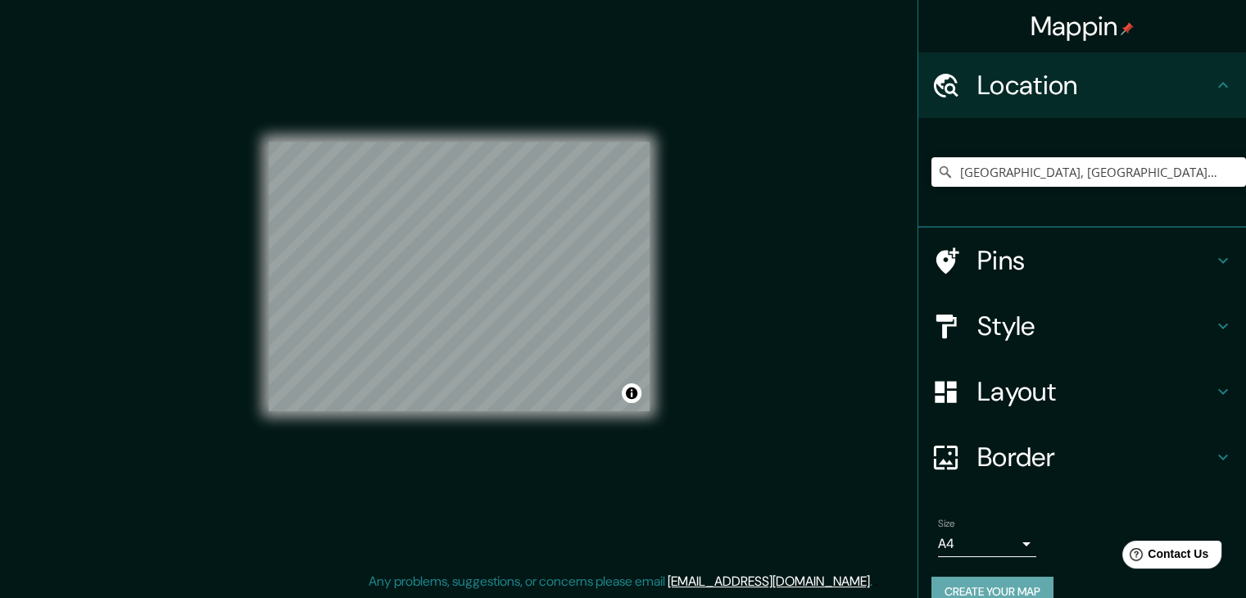
click at [972, 589] on button "Create your map" at bounding box center [992, 592] width 122 height 30
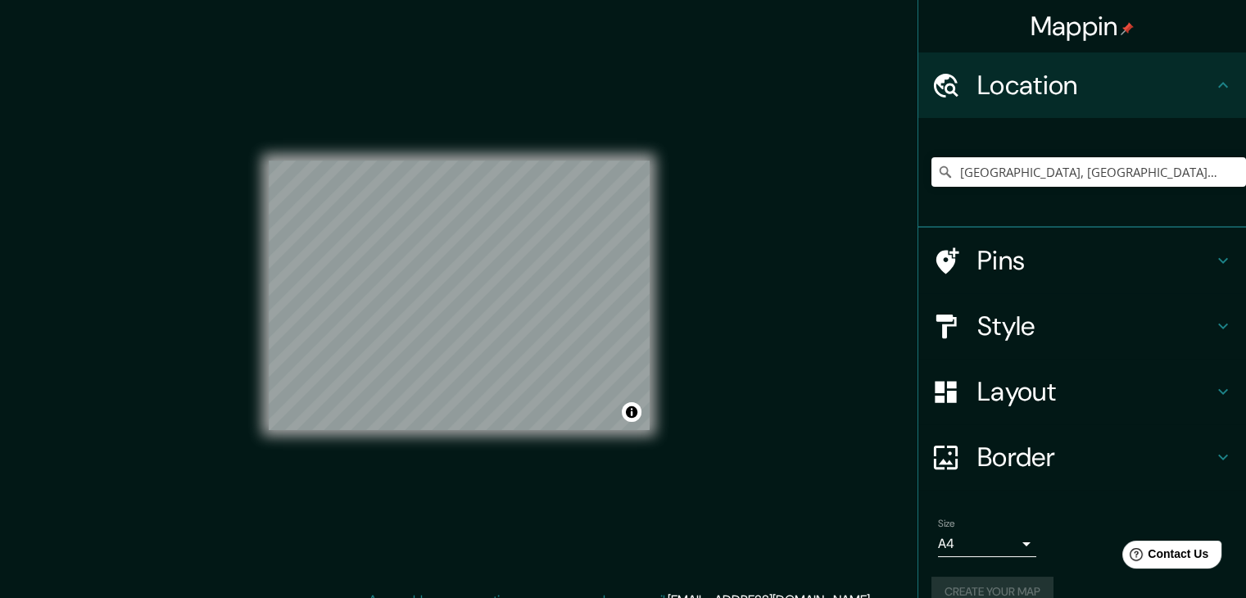
click at [1082, 77] on h4 "Location" at bounding box center [1095, 85] width 236 height 33
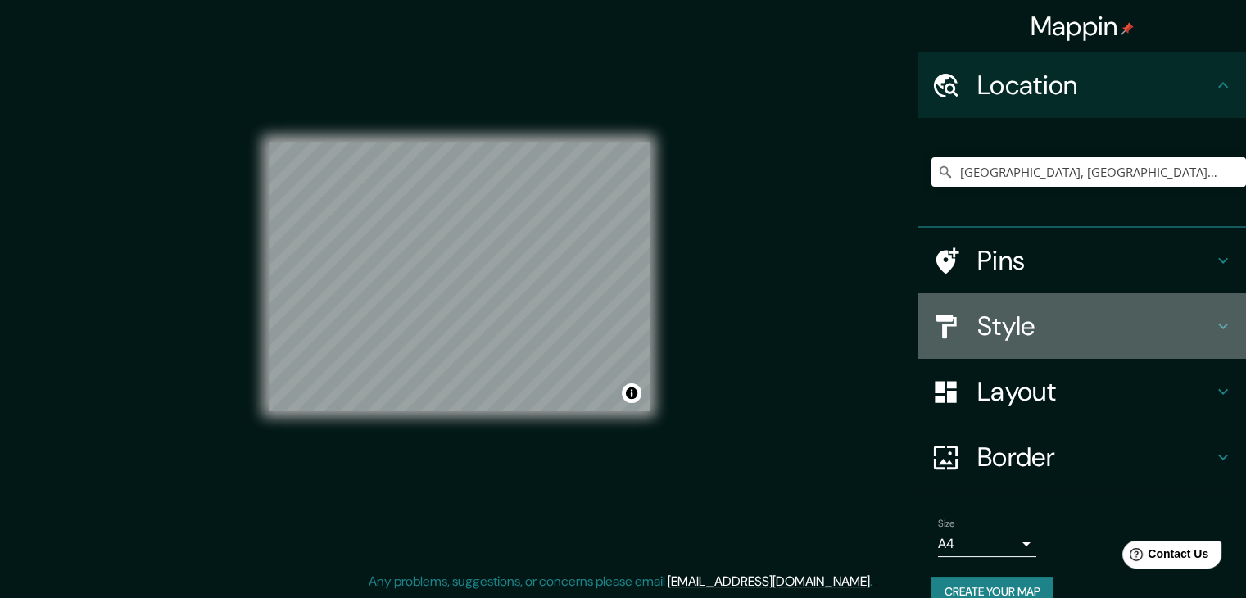
click at [1085, 305] on div "Style" at bounding box center [1082, 326] width 328 height 66
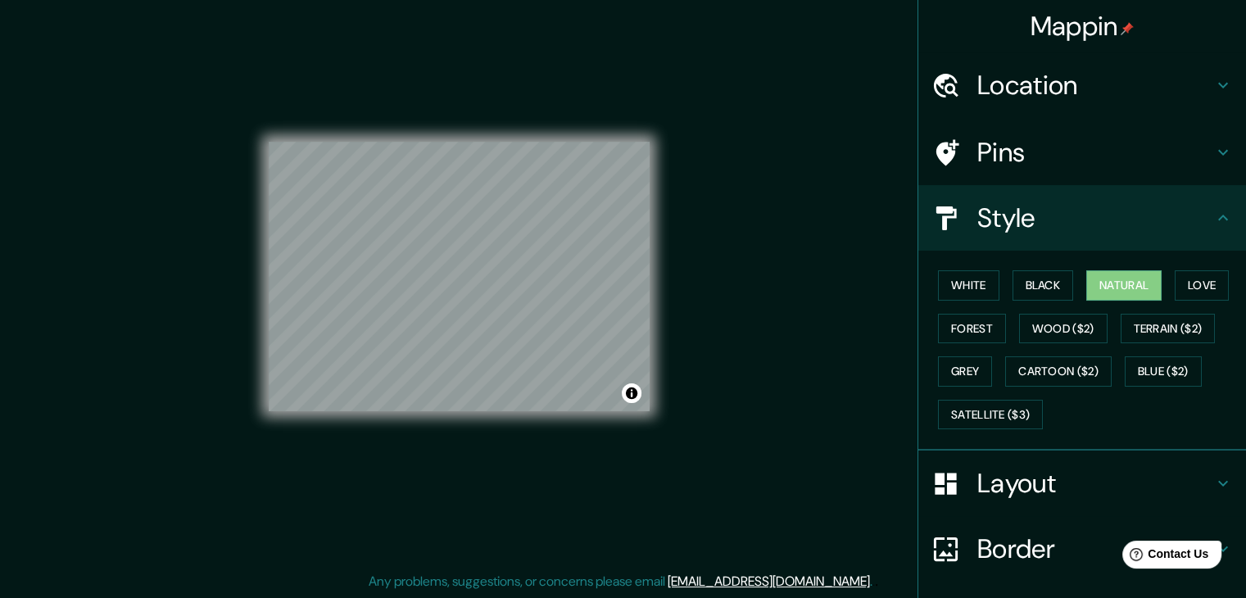
click at [1016, 485] on h4 "Layout" at bounding box center [1095, 483] width 236 height 33
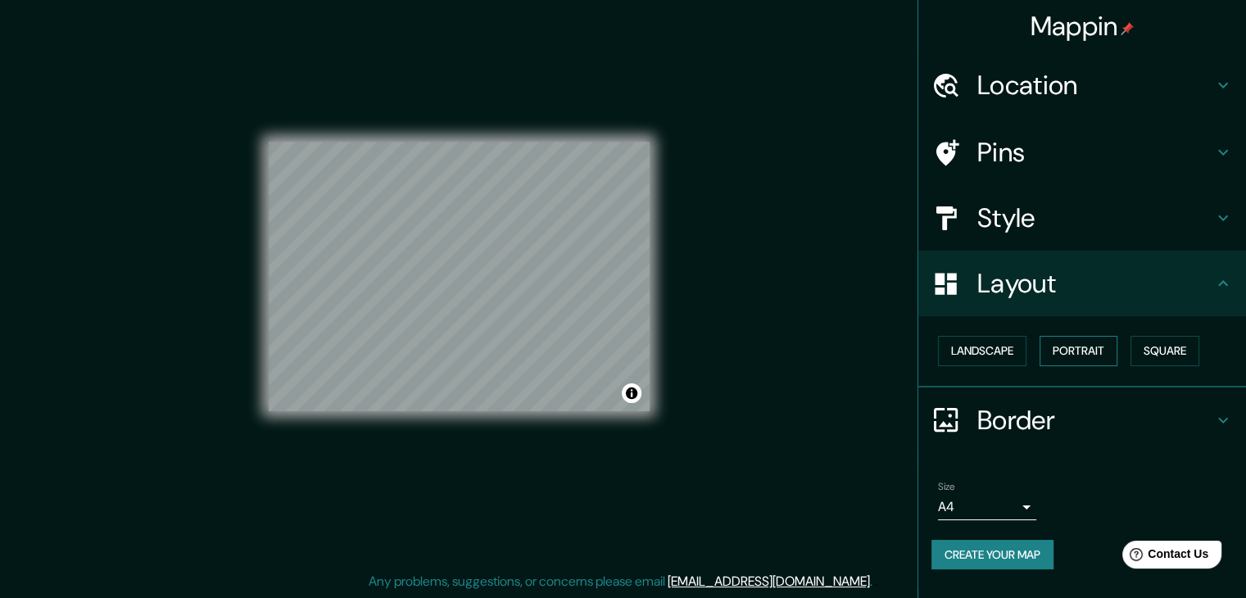
click at [1066, 356] on button "Portrait" at bounding box center [1079, 351] width 78 height 30
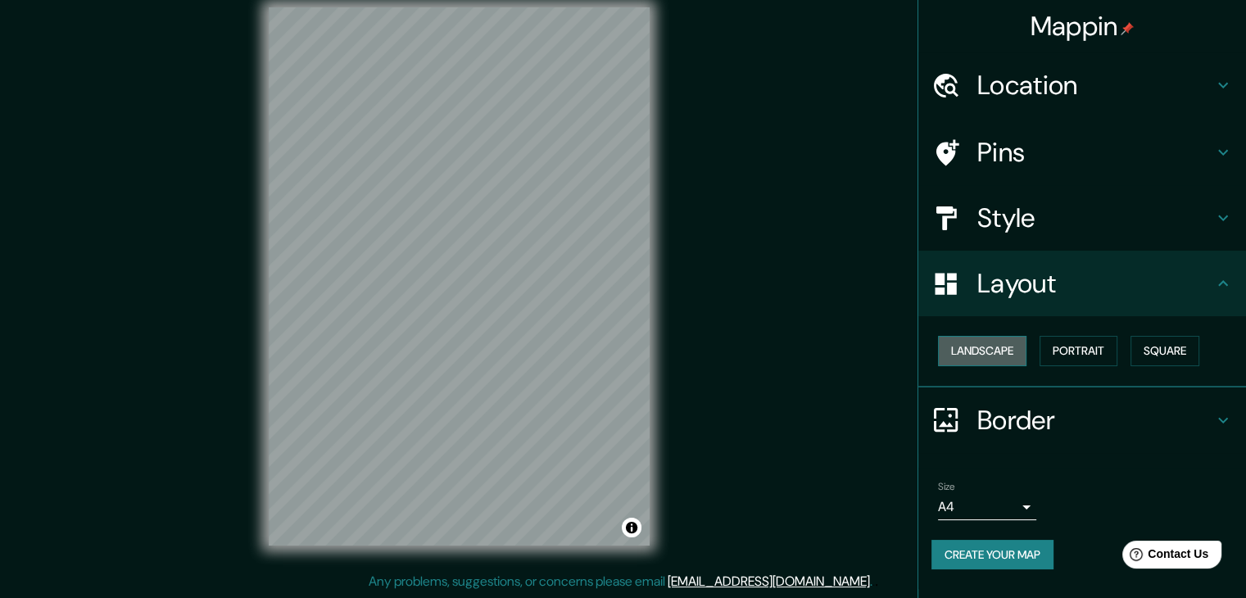
click at [1016, 355] on button "Landscape" at bounding box center [982, 351] width 88 height 30
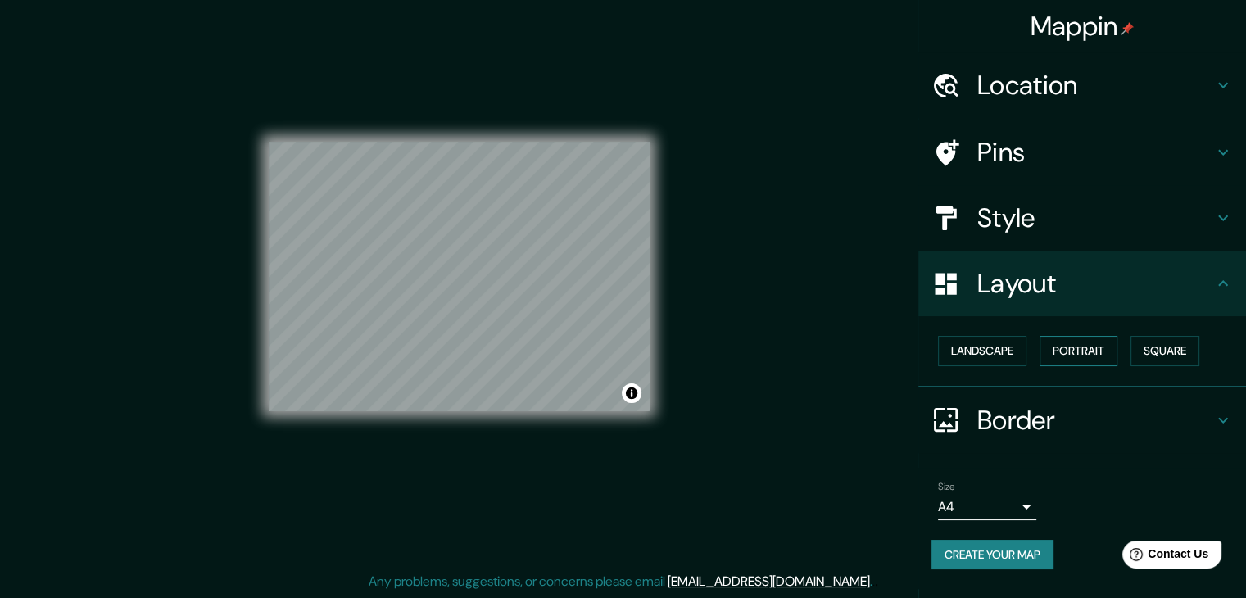
click at [1068, 345] on button "Portrait" at bounding box center [1079, 351] width 78 height 30
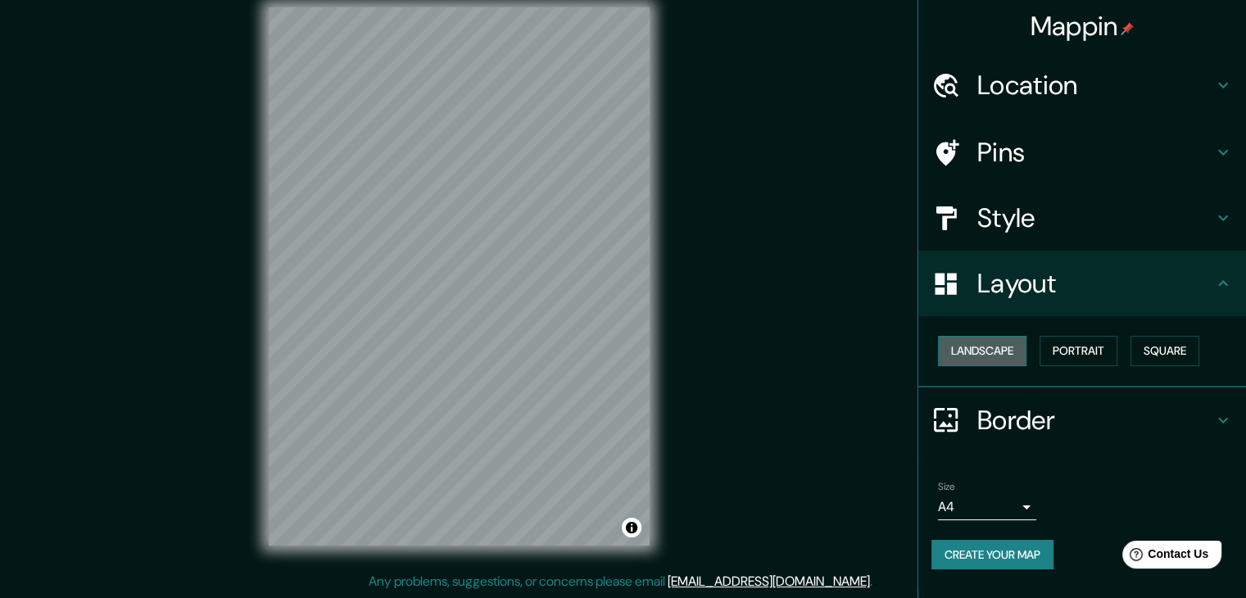
click at [1012, 349] on button "Landscape" at bounding box center [982, 351] width 88 height 30
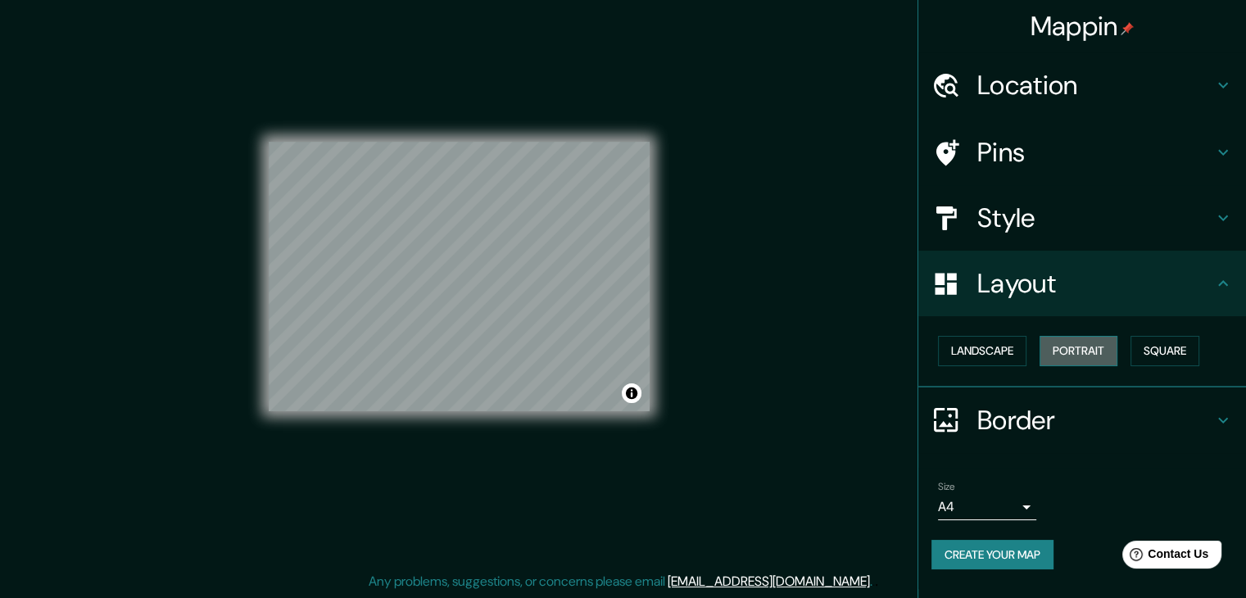
click at [1066, 351] on button "Portrait" at bounding box center [1079, 351] width 78 height 30
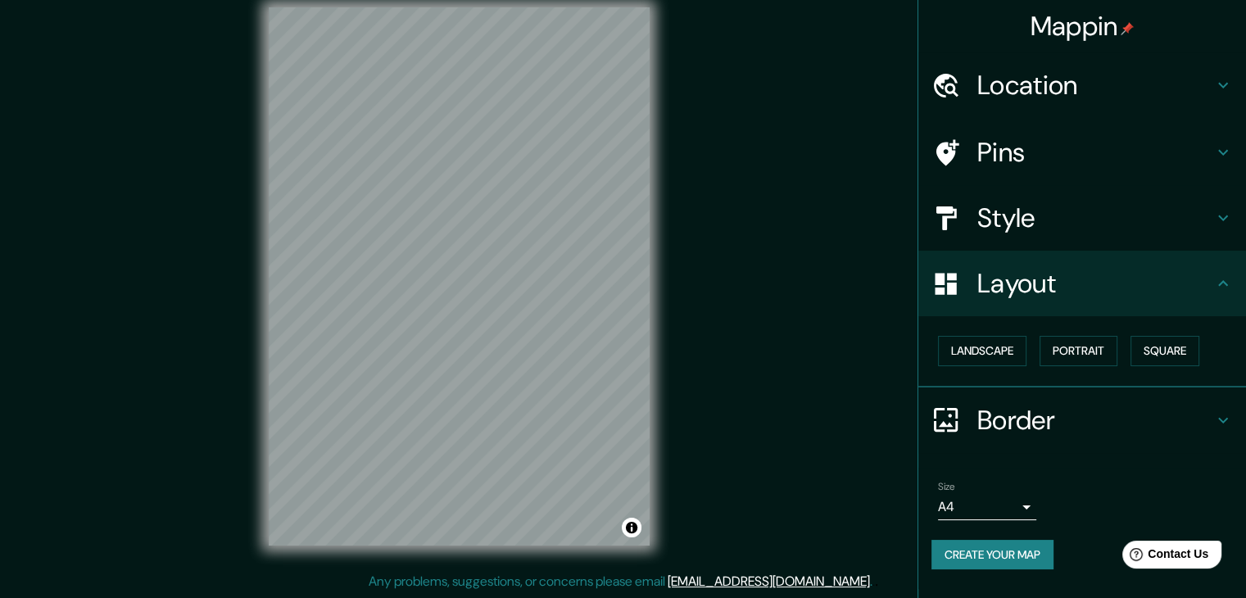
click at [1147, 233] on h4 "Style" at bounding box center [1095, 218] width 236 height 33
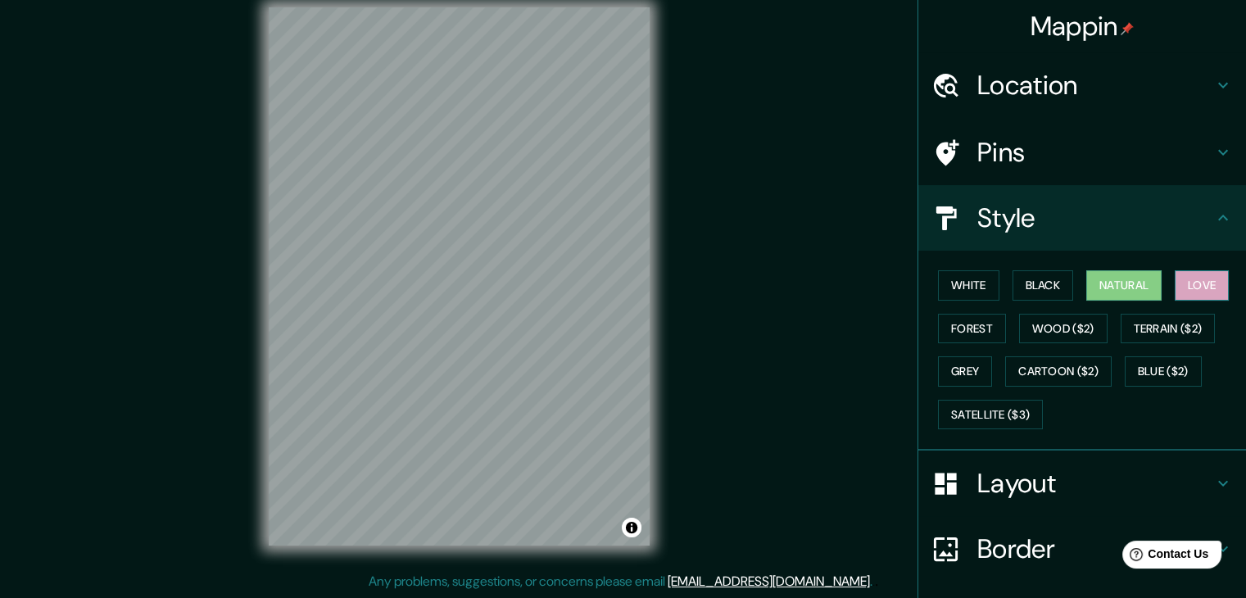
click at [1186, 290] on button "Love" at bounding box center [1202, 285] width 54 height 30
click at [948, 332] on button "Forest" at bounding box center [972, 329] width 68 height 30
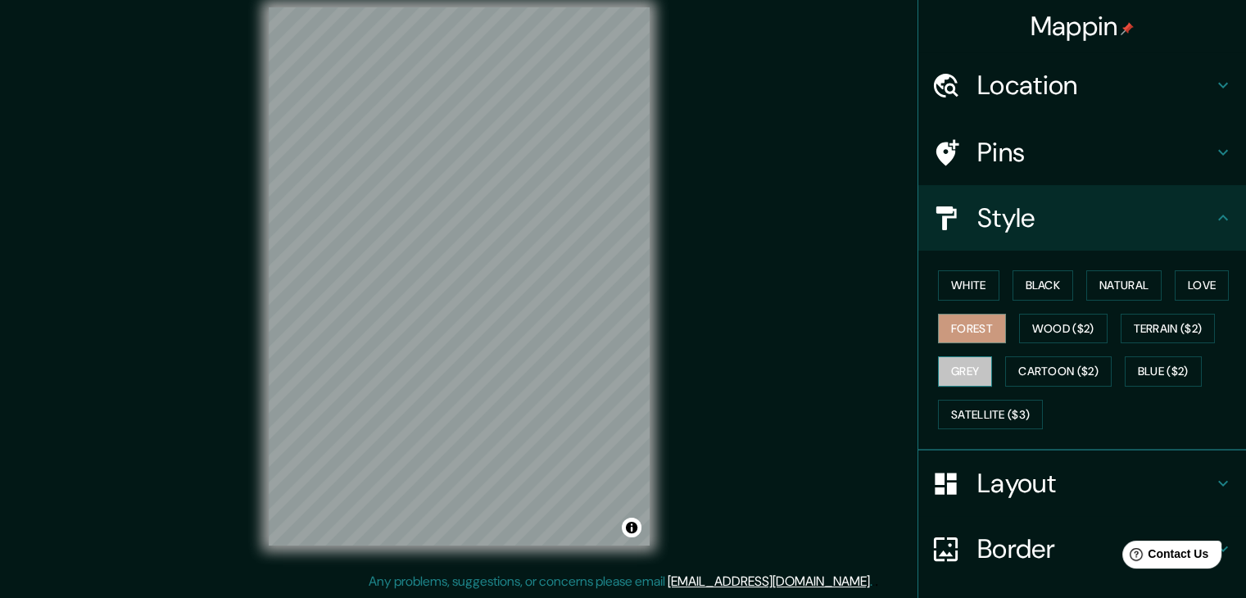
click at [976, 365] on button "Grey" at bounding box center [965, 371] width 54 height 30
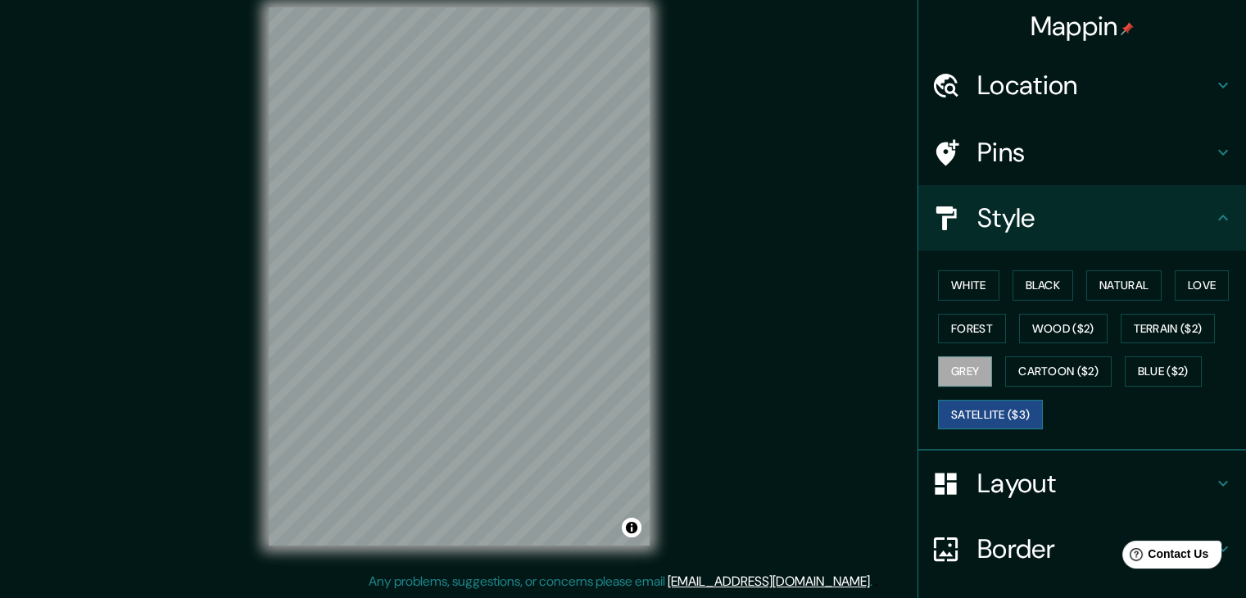
click at [1000, 407] on button "Satellite ($3)" at bounding box center [990, 415] width 105 height 30
click at [1067, 369] on button "Cartoon ($2)" at bounding box center [1058, 371] width 106 height 30
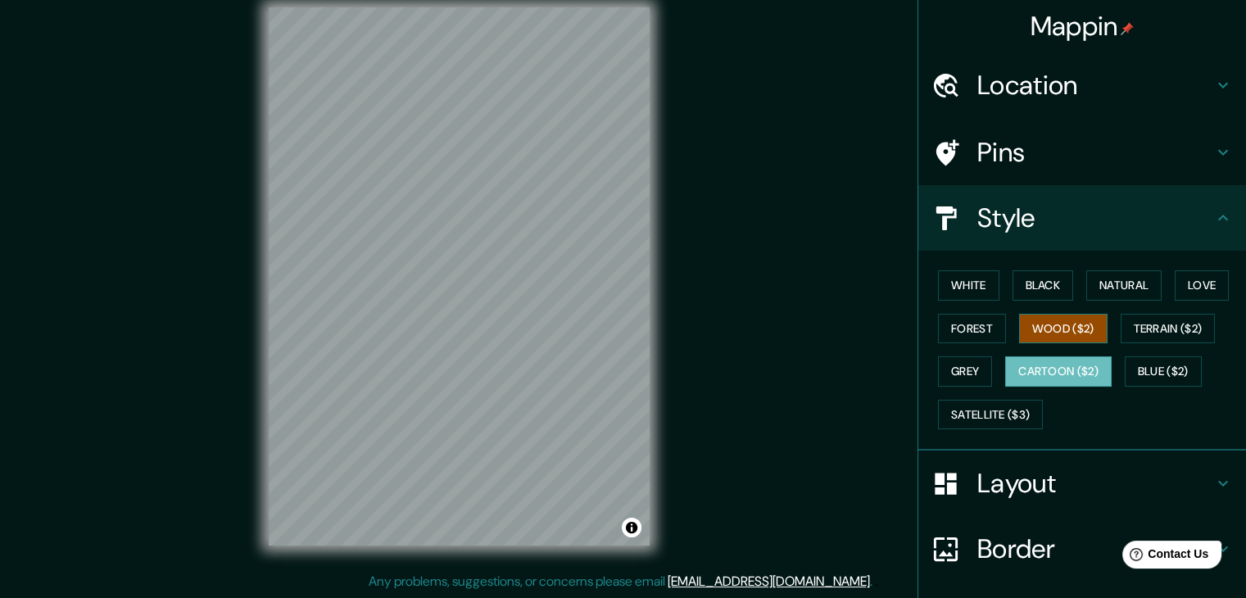
click at [1063, 333] on button "Wood ($2)" at bounding box center [1063, 329] width 88 height 30
click at [1143, 328] on button "Terrain ($2)" at bounding box center [1168, 329] width 95 height 30
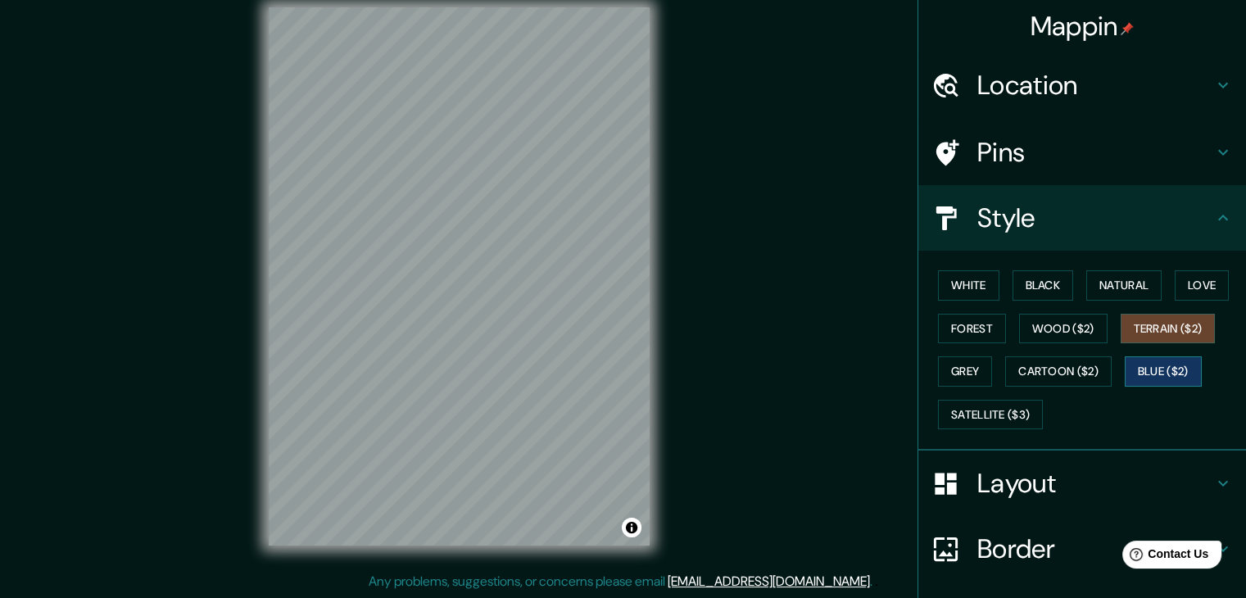
click at [1159, 367] on button "Blue ($2)" at bounding box center [1163, 371] width 77 height 30
click at [1167, 325] on button "Terrain ($2)" at bounding box center [1168, 329] width 95 height 30
click at [1085, 23] on h4 "Mappin" at bounding box center [1083, 26] width 104 height 33
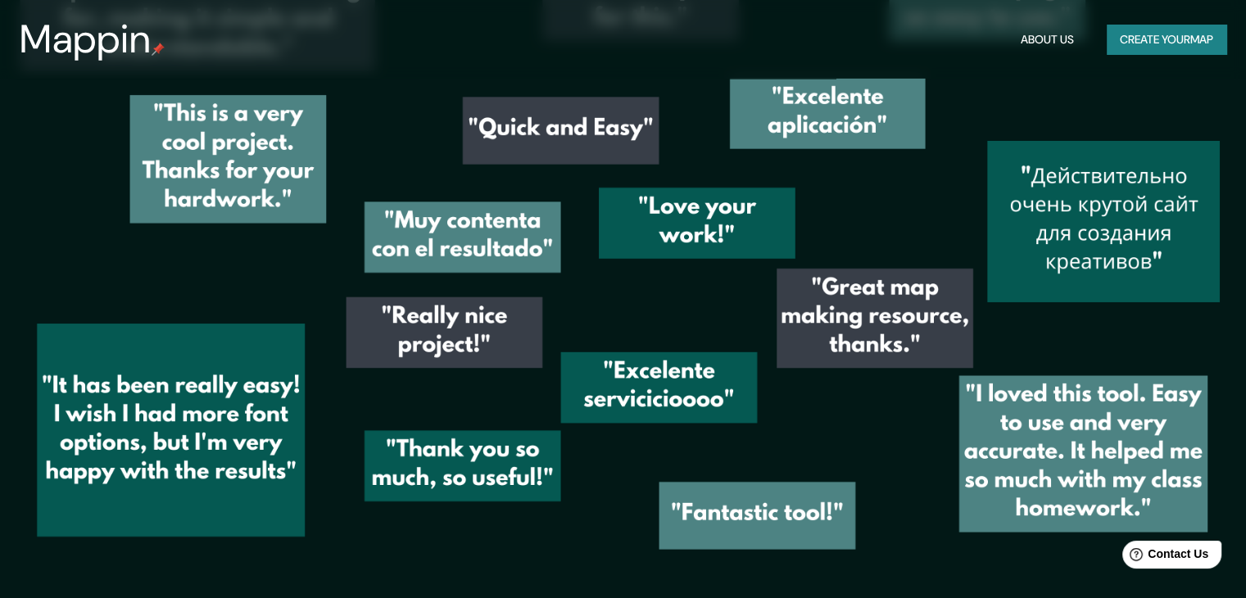
scroll to position [2366, 0]
